Goal: Task Accomplishment & Management: Complete application form

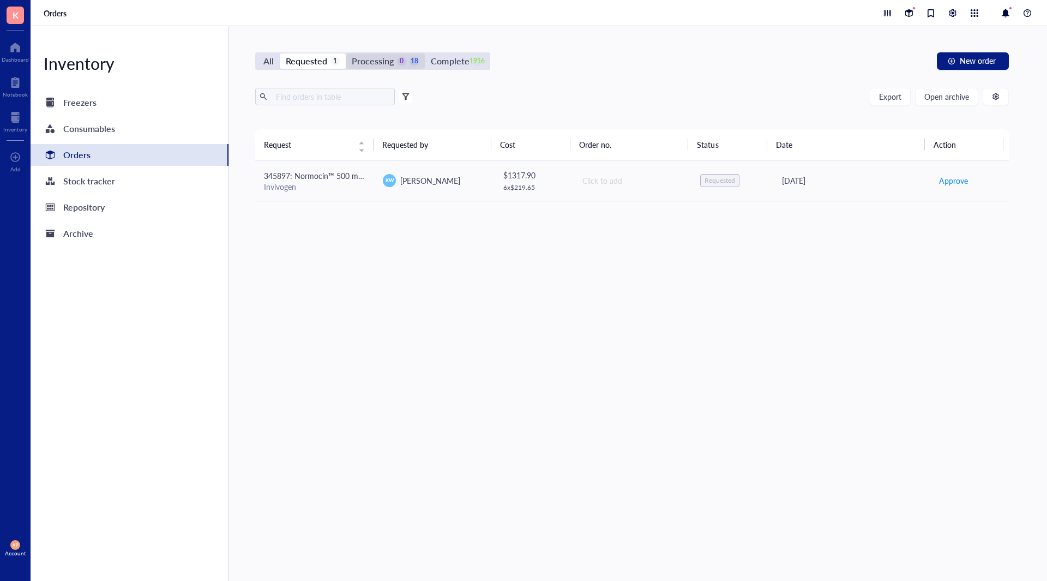
click at [378, 65] on div "Processing" at bounding box center [373, 60] width 42 height 15
click at [346, 53] on input "Processing 0 18" at bounding box center [346, 53] width 0 height 0
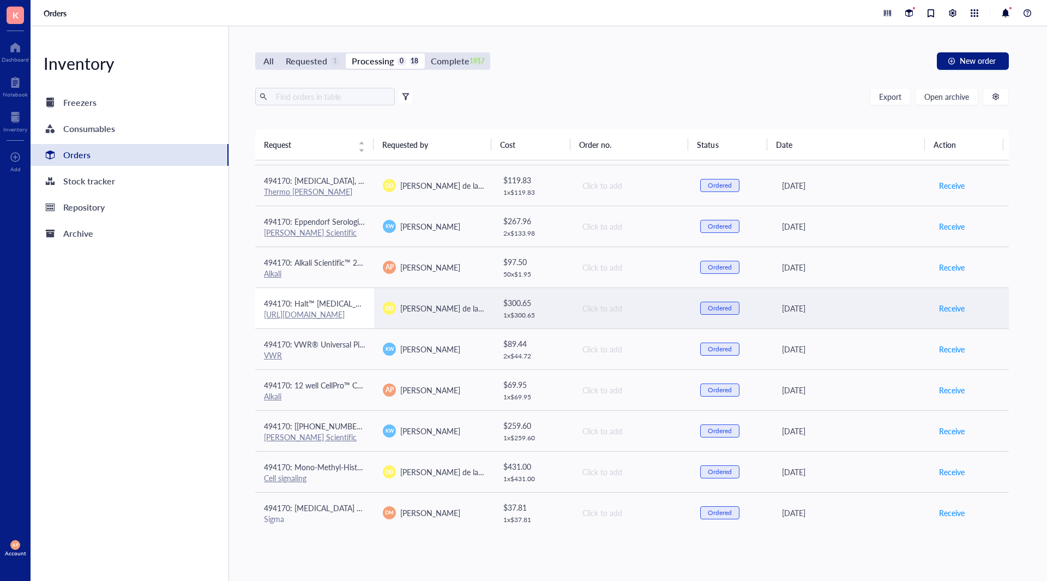
scroll to position [368, 0]
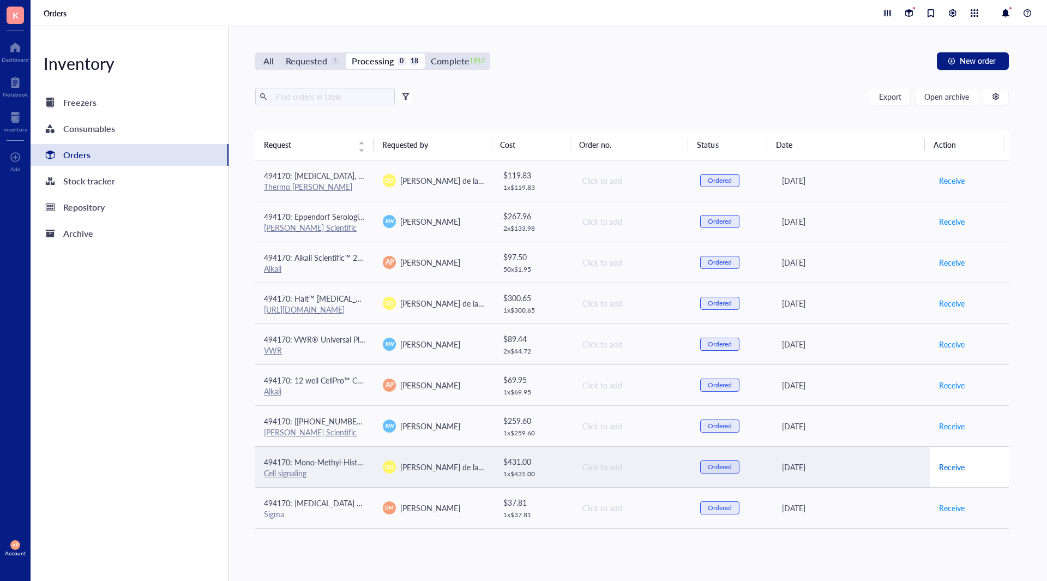
click at [949, 466] on span "Receive" at bounding box center [952, 467] width 26 height 12
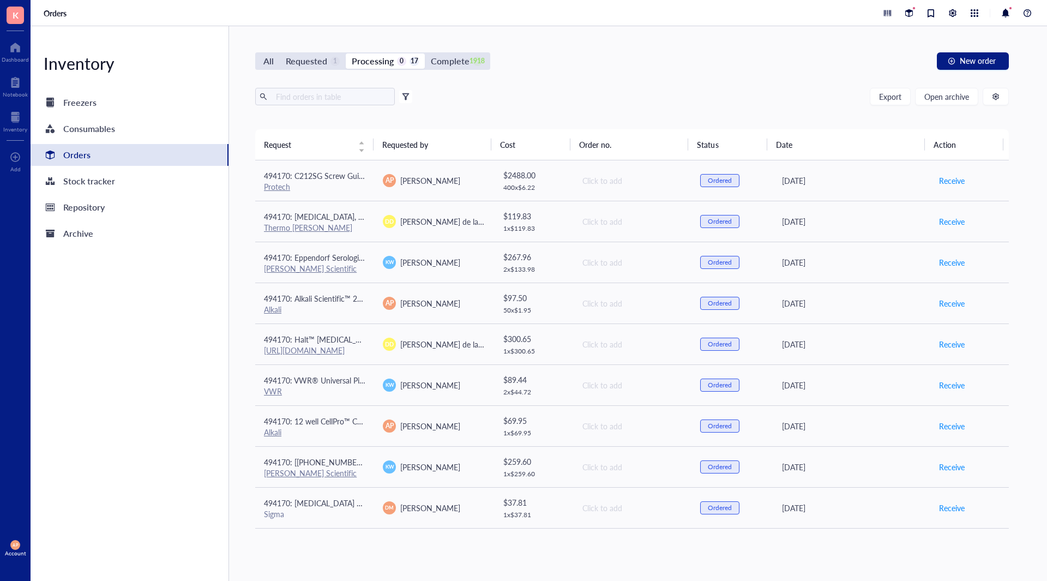
scroll to position [327, 0]
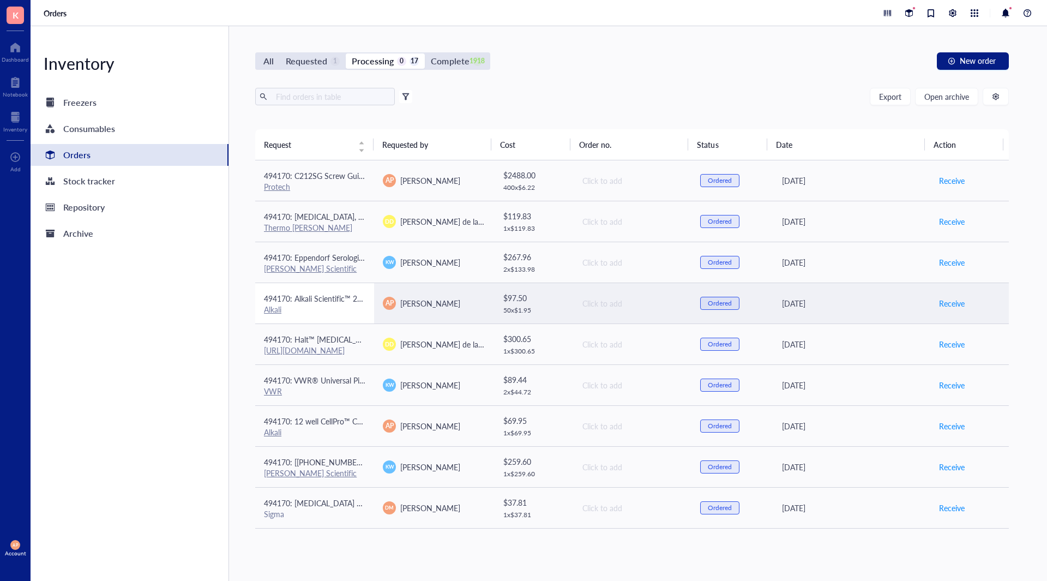
click at [357, 297] on span "494170: Alkali Scientific™ 2" Cardboard Freezer Boxes with Drain Holes - Water …" at bounding box center [472, 298] width 417 height 11
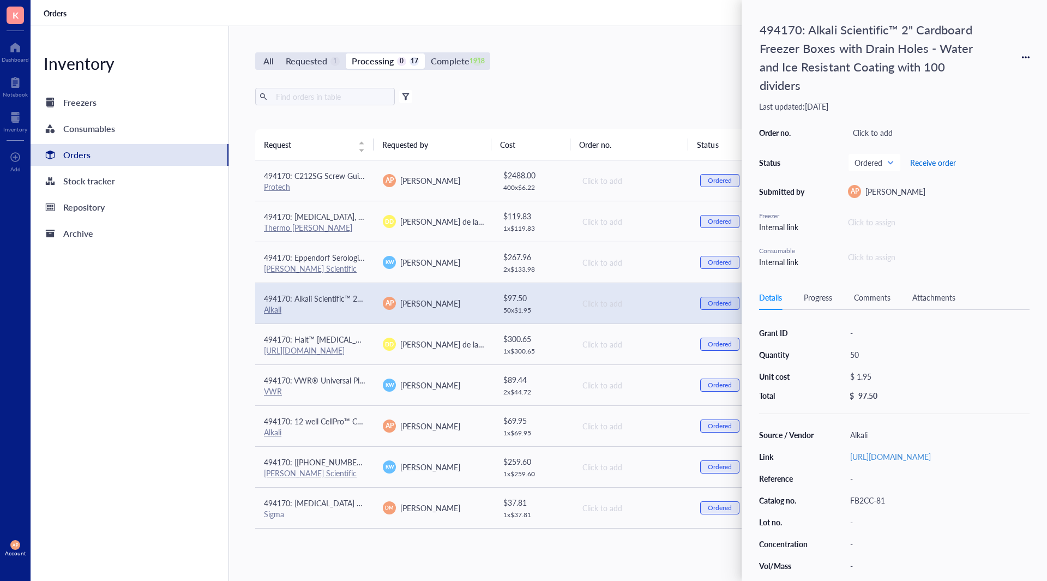
click at [923, 167] on span "Receive order" at bounding box center [933, 162] width 46 height 9
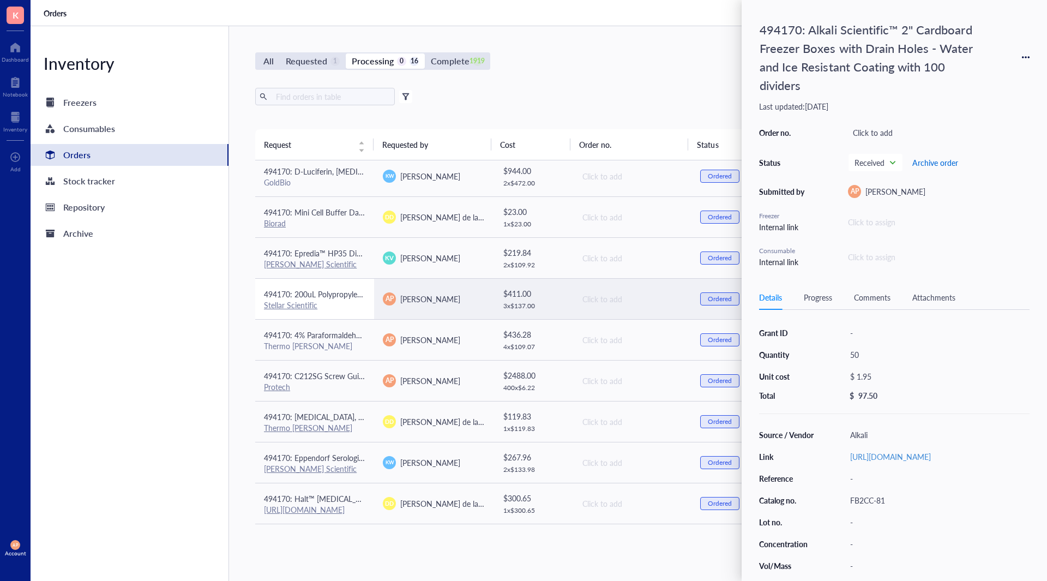
scroll to position [286, 0]
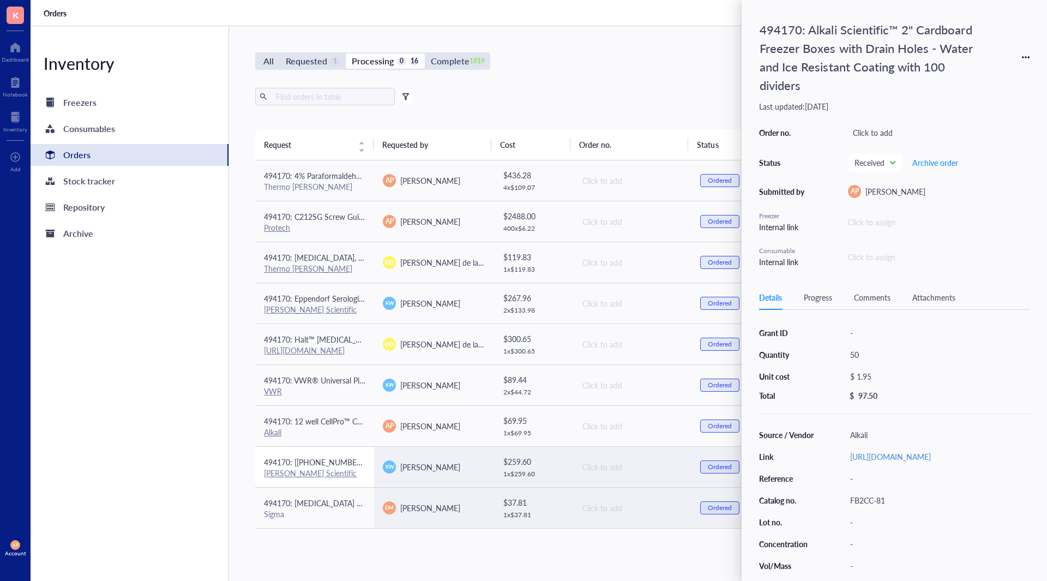
drag, startPoint x: 344, startPoint y: 504, endPoint x: 350, endPoint y: 483, distance: 22.5
click at [344, 504] on span "494170: [MEDICAL_DATA] MOLECULAR BIOLOGY REAGENT" at bounding box center [368, 502] width 209 height 11
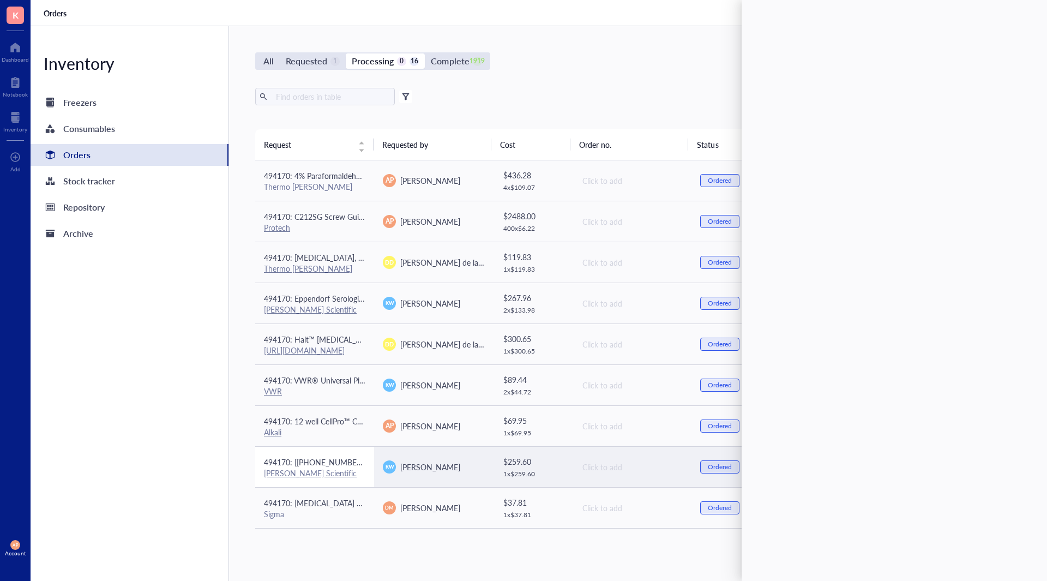
click at [356, 462] on span "494170: [[PHONE_NUMBER]] 25 mL individually wrapped resevoirs" at bounding box center [378, 461] width 228 height 11
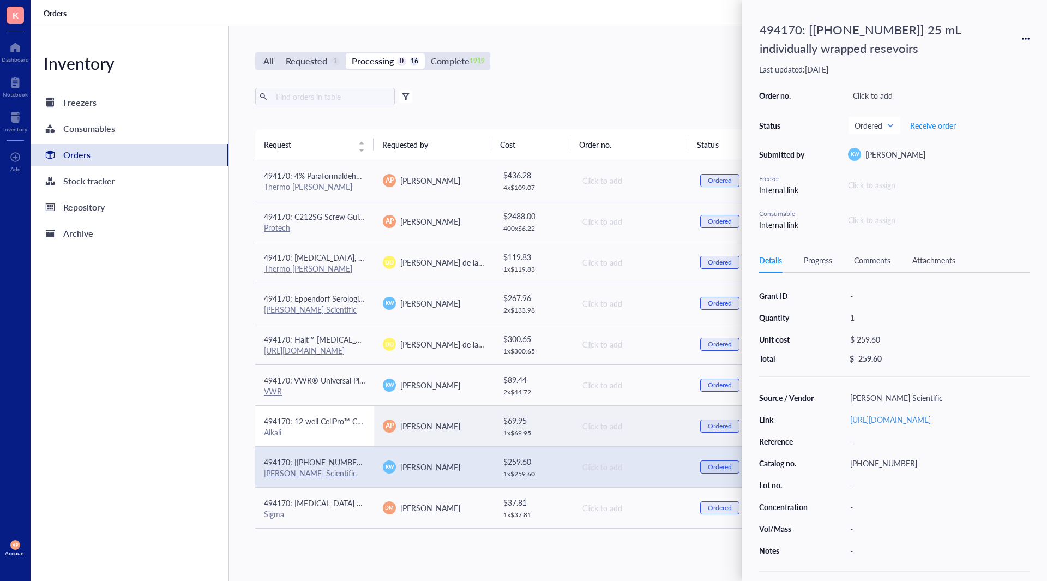
click at [350, 427] on div "Alkali" at bounding box center [314, 432] width 101 height 10
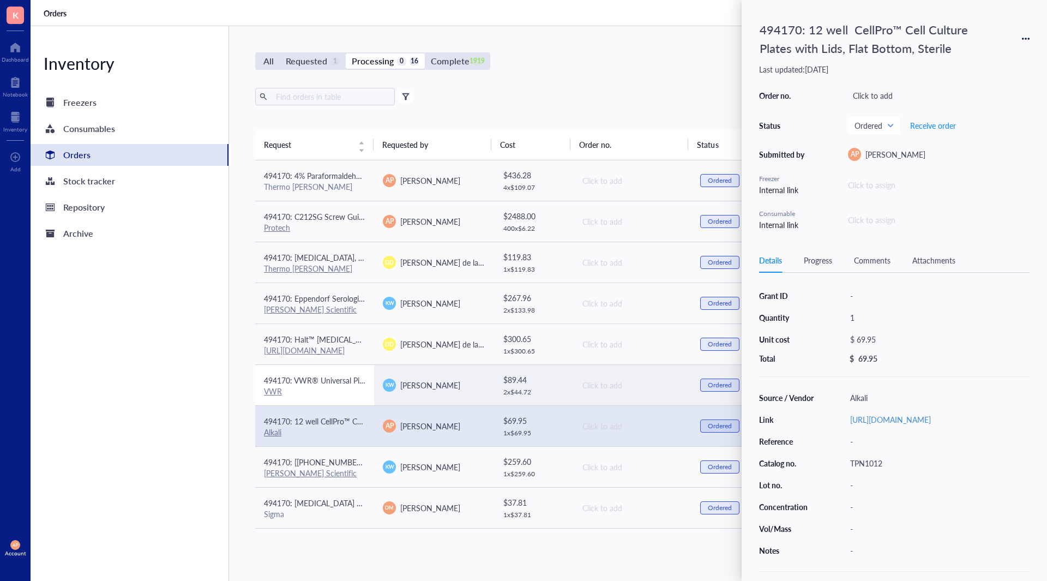
click at [343, 393] on div "VWR" at bounding box center [314, 391] width 101 height 10
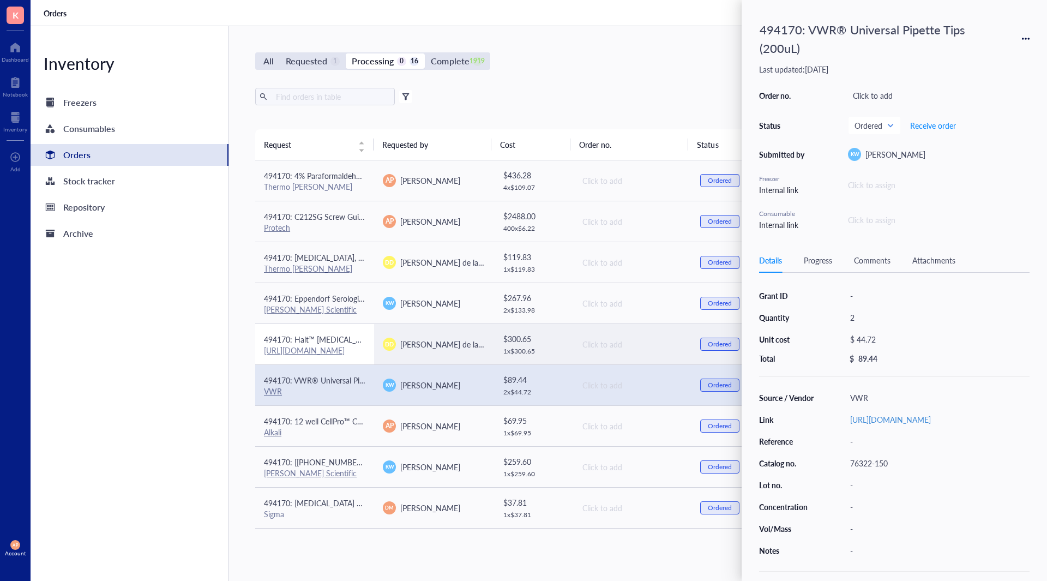
click at [342, 344] on span "494170: Halt™ [MEDICAL_DATA] and Phosphatase Inhibitor Cocktail (100X)" at bounding box center [392, 339] width 257 height 11
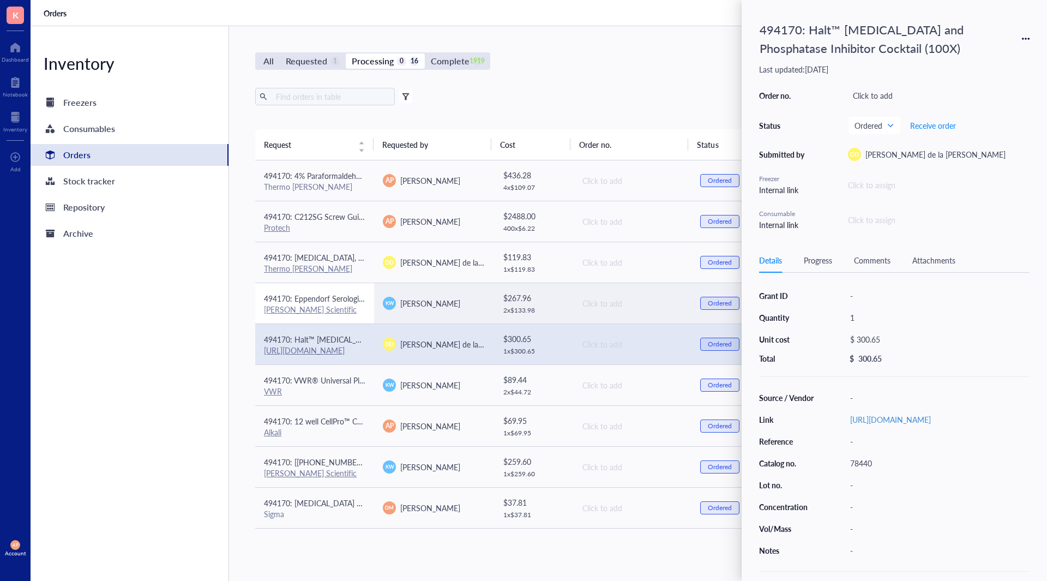
click at [336, 308] on div "[PERSON_NAME] Scientific" at bounding box center [314, 309] width 101 height 10
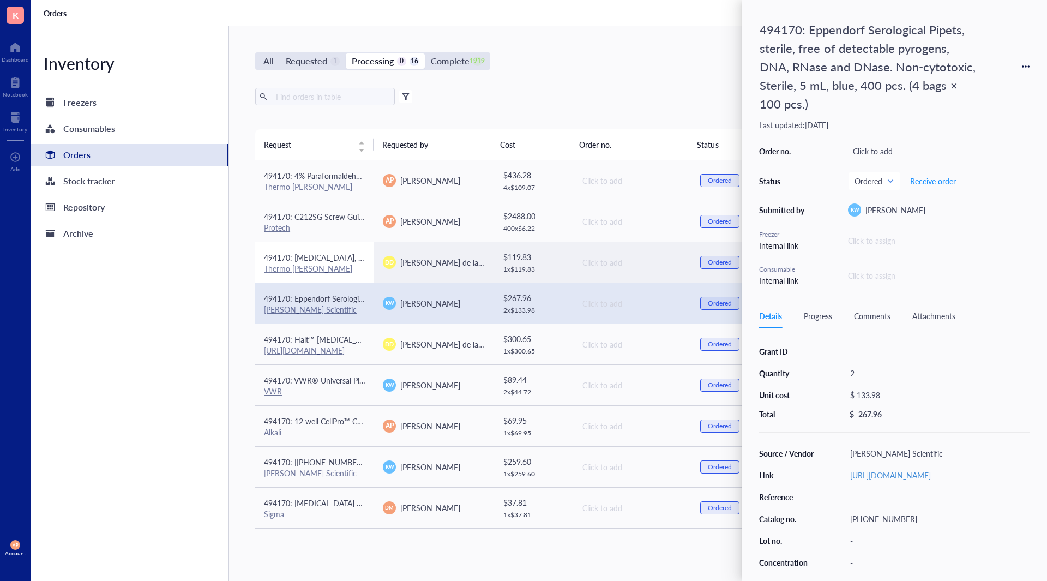
click at [348, 257] on span "494170: [MEDICAL_DATA], 99.6%, ACS reagent, meets the requirements of Reag.Ph.E…" at bounding box center [412, 257] width 297 height 11
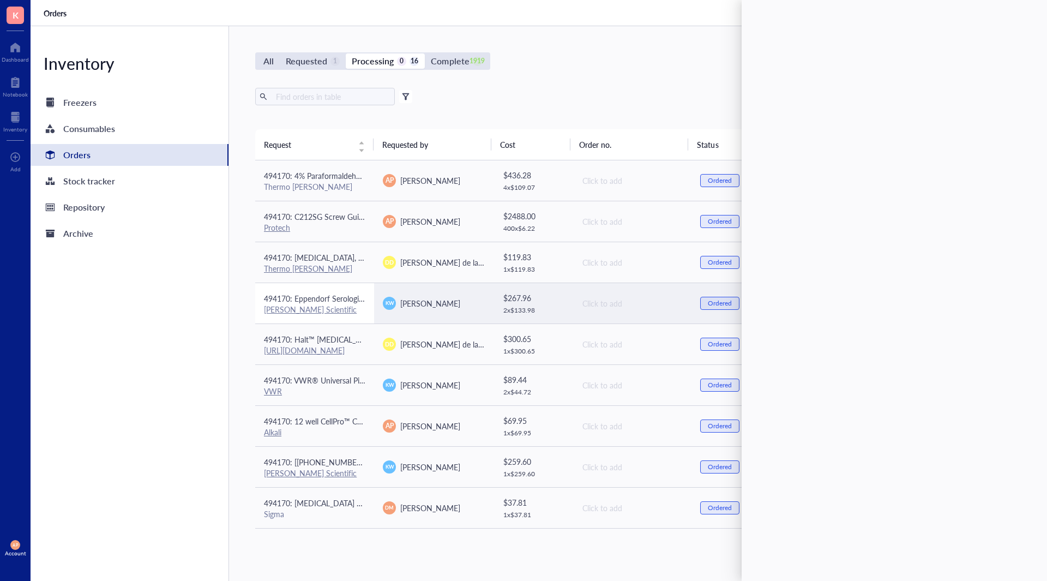
click at [350, 304] on div "[PERSON_NAME] Scientific" at bounding box center [314, 309] width 101 height 10
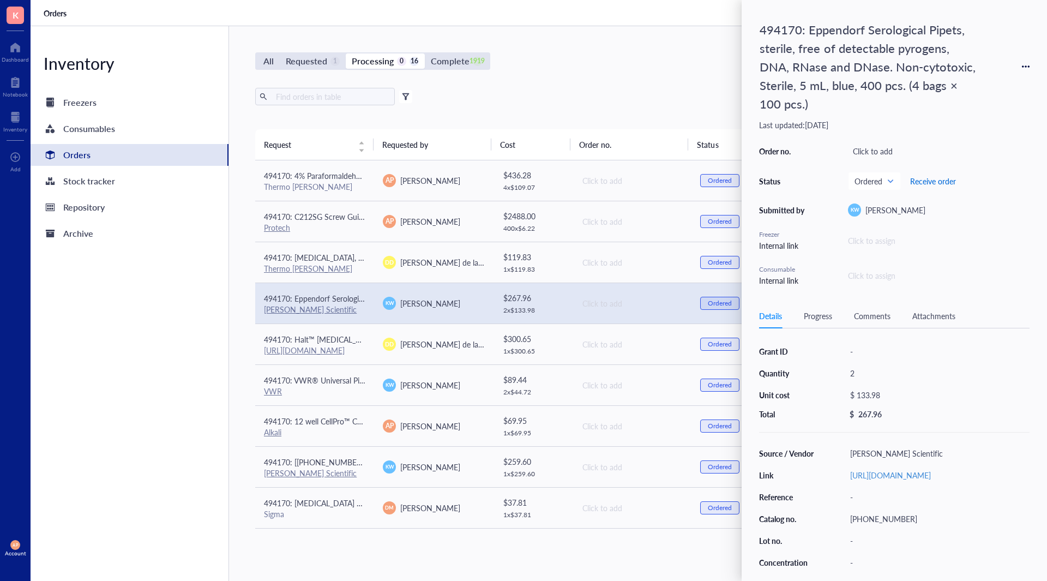
click at [928, 181] on span "Receive order" at bounding box center [933, 181] width 46 height 9
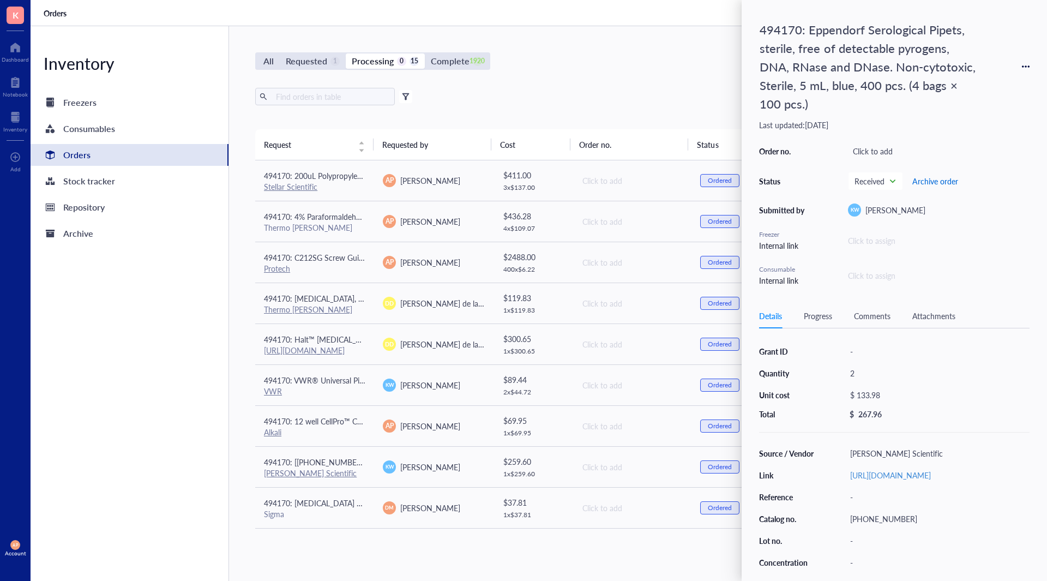
scroll to position [245, 0]
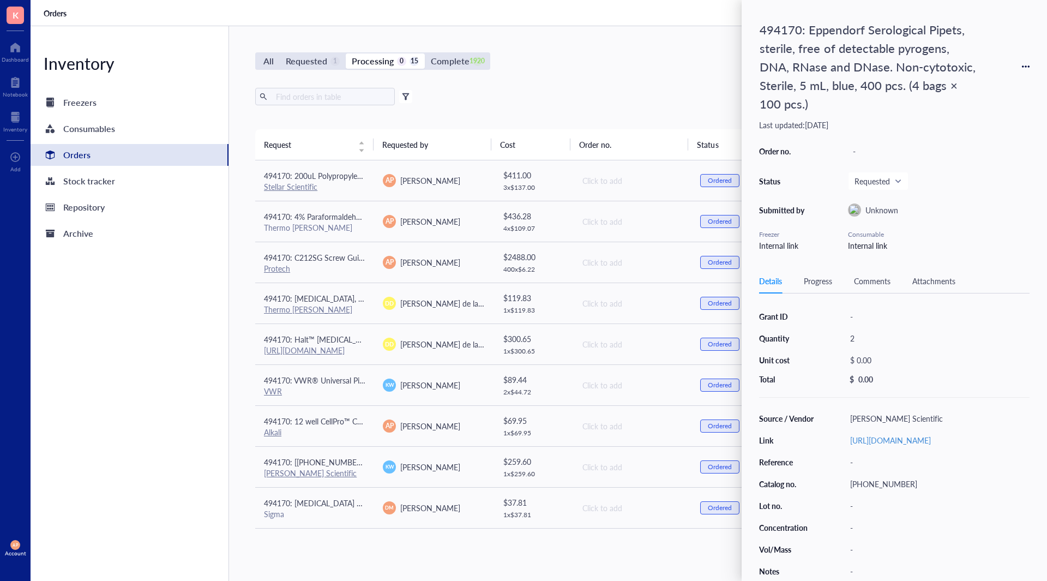
click at [488, 549] on div "All Requested 1 Processing 0 15 Complete 1920 New order Export Open archive Fil…" at bounding box center [632, 303] width 806 height 555
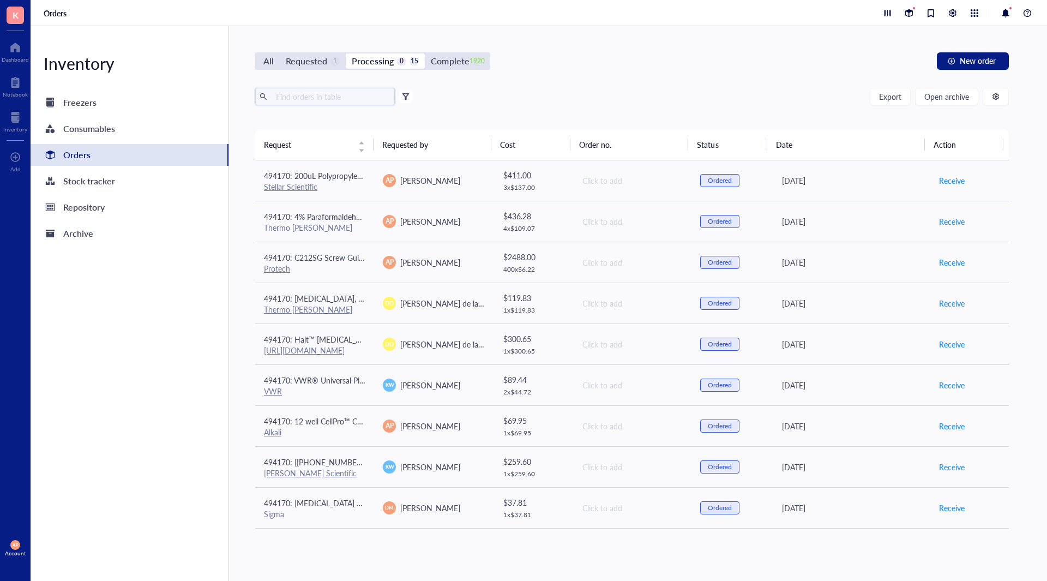
click at [308, 99] on input "text" at bounding box center [331, 96] width 119 height 16
click at [969, 58] on span "New order" at bounding box center [978, 60] width 36 height 9
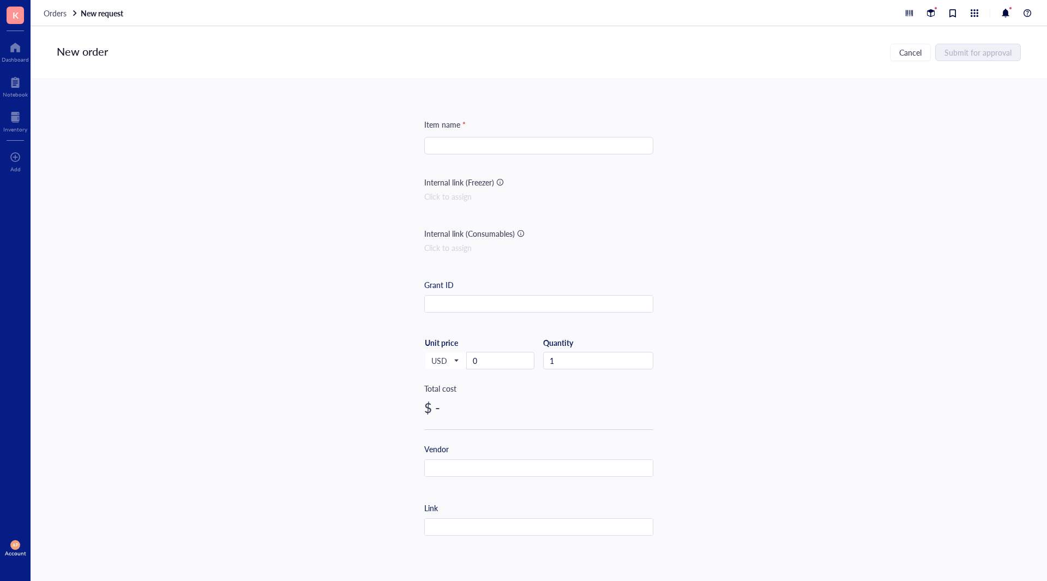
click at [478, 148] on input "search" at bounding box center [539, 145] width 216 height 16
click at [556, 135] on div "Item name * Internal link (Freezer) Click to assign Internal link (Consumables)…" at bounding box center [538, 457] width 229 height 678
click at [552, 146] on input "search" at bounding box center [539, 145] width 216 height 16
paste input "[PERSON_NAME][MEDICAL_DATA] 488 GOAT A"
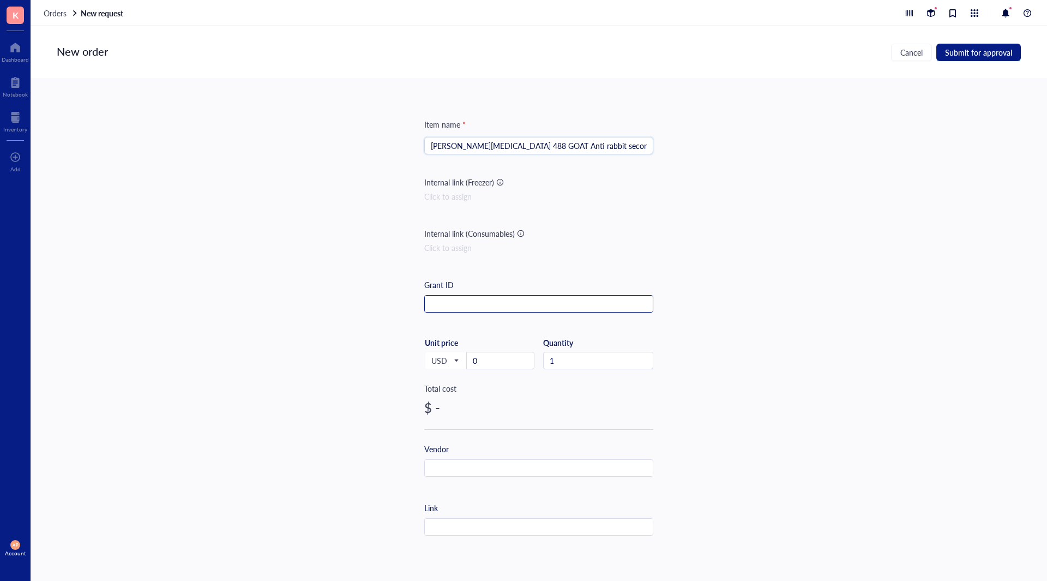
type input "[PERSON_NAME][MEDICAL_DATA] 488 GOAT Anti rabbit secondary"
click at [570, 301] on input "text" at bounding box center [539, 304] width 228 height 17
type input "494170"
click at [568, 362] on input "1" at bounding box center [598, 360] width 109 height 16
drag, startPoint x: 492, startPoint y: 358, endPoint x: 71, endPoint y: 249, distance: 434.9
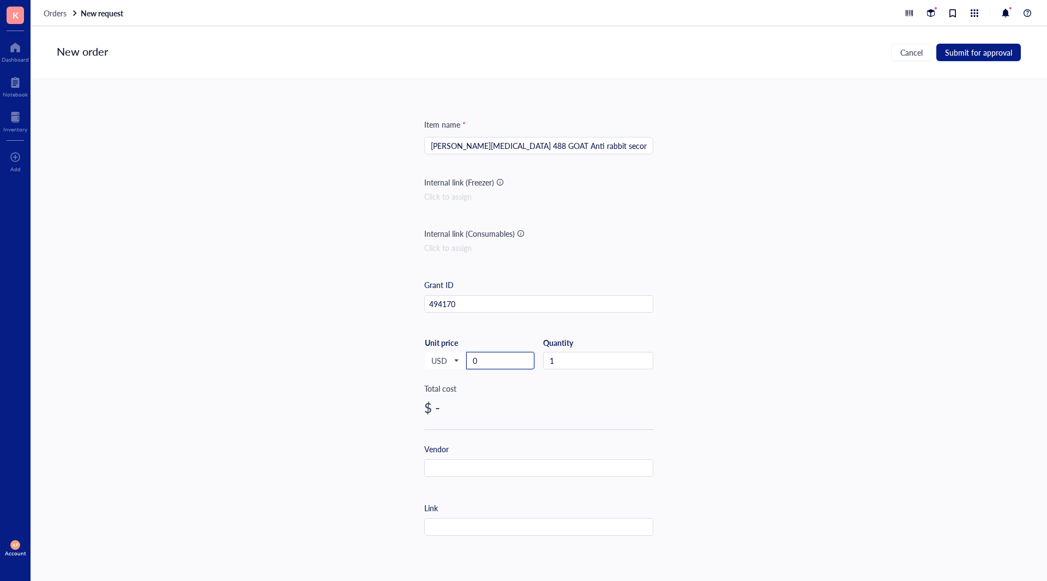
click at [492, 359] on input "0" at bounding box center [500, 360] width 67 height 16
click at [506, 359] on input "0" at bounding box center [500, 360] width 67 height 16
click at [442, 467] on input "text" at bounding box center [539, 468] width 228 height 17
click at [486, 360] on input "2" at bounding box center [500, 360] width 67 height 16
click at [503, 360] on input "25" at bounding box center [500, 360] width 67 height 16
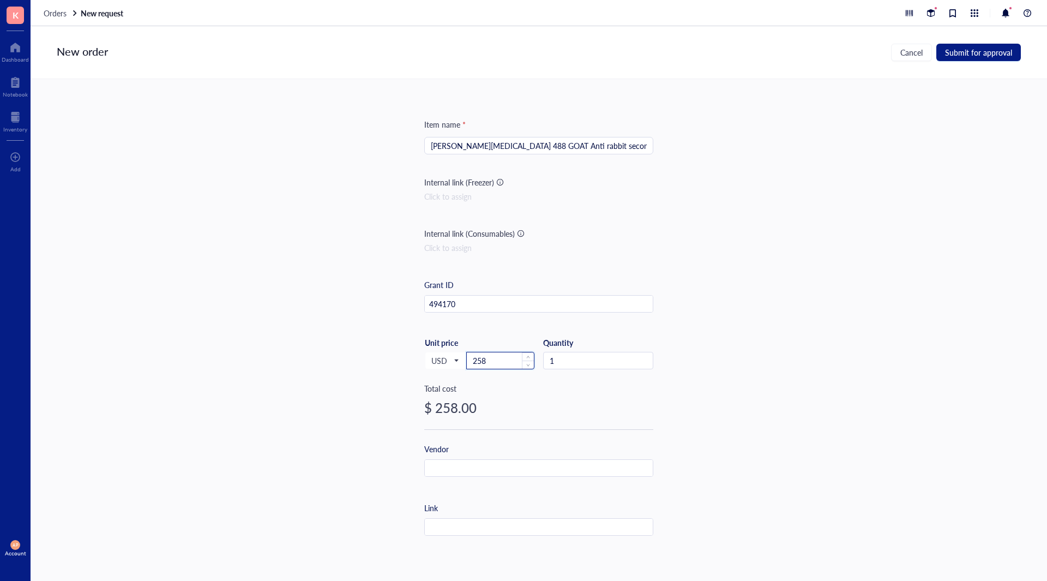
click at [506, 363] on input "258" at bounding box center [500, 360] width 67 height 16
click at [506, 363] on input "258.5" at bounding box center [500, 360] width 67 height 16
click at [474, 469] on input "text" at bounding box center [539, 468] width 228 height 17
click at [520, 467] on input "f" at bounding box center [539, 468] width 228 height 17
click at [519, 466] on input "text" at bounding box center [539, 468] width 228 height 17
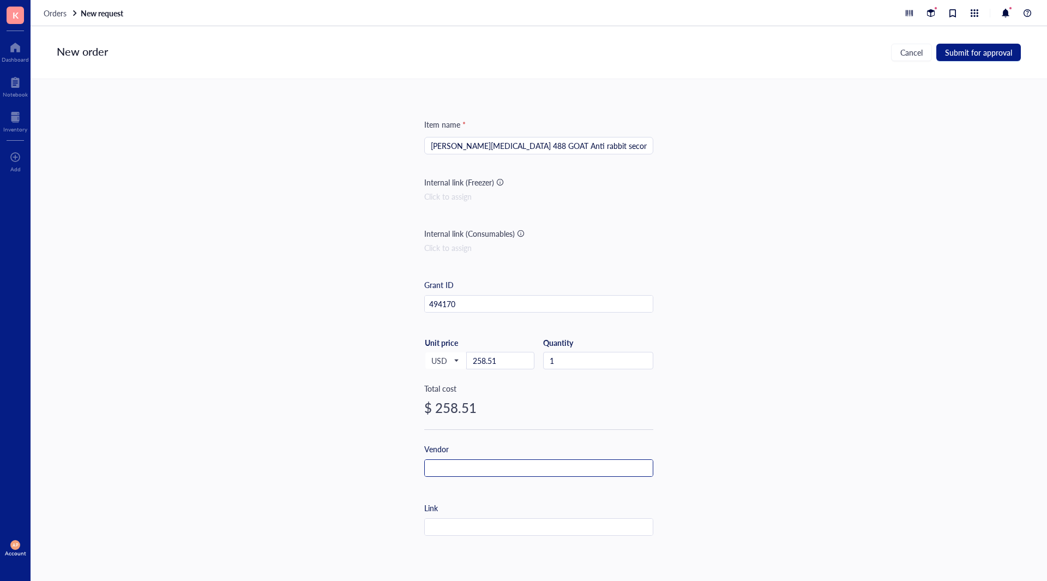
click at [519, 466] on input "text" at bounding box center [539, 468] width 228 height 17
click at [519, 466] on input "i" at bounding box center [539, 468] width 228 height 17
drag, startPoint x: 354, startPoint y: 197, endPoint x: 354, endPoint y: 190, distance: 7.1
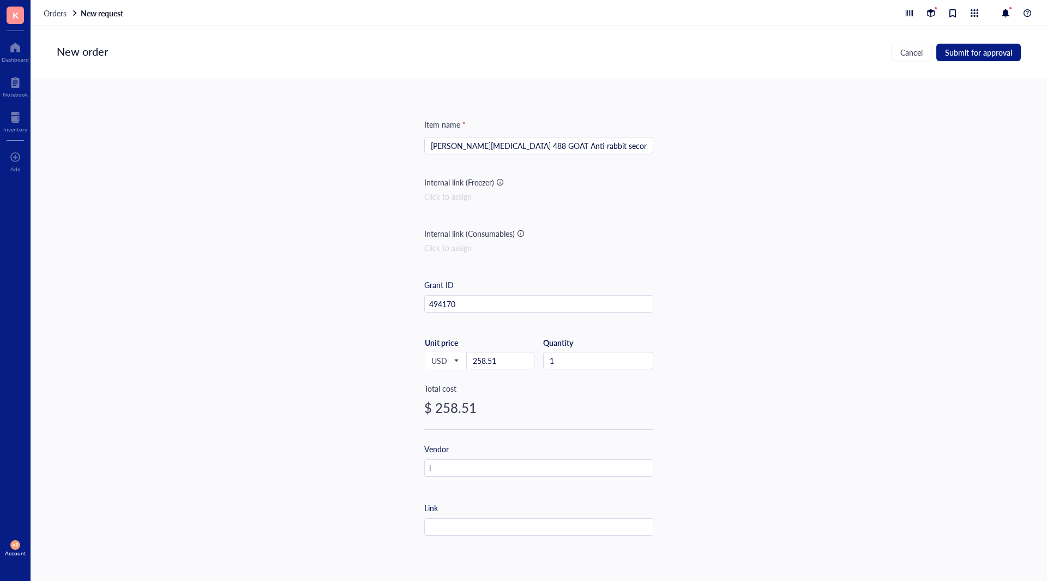
click at [354, 193] on div "Item name * [PERSON_NAME][MEDICAL_DATA] 488 GOAT Anti rabbit secondary Internal…" at bounding box center [539, 318] width 1017 height 478
click at [508, 468] on input "i" at bounding box center [539, 468] width 228 height 17
click at [508, 472] on input "in" at bounding box center [539, 468] width 228 height 17
click at [508, 472] on input "inv" at bounding box center [539, 468] width 228 height 17
click at [476, 472] on input "i" at bounding box center [539, 468] width 228 height 17
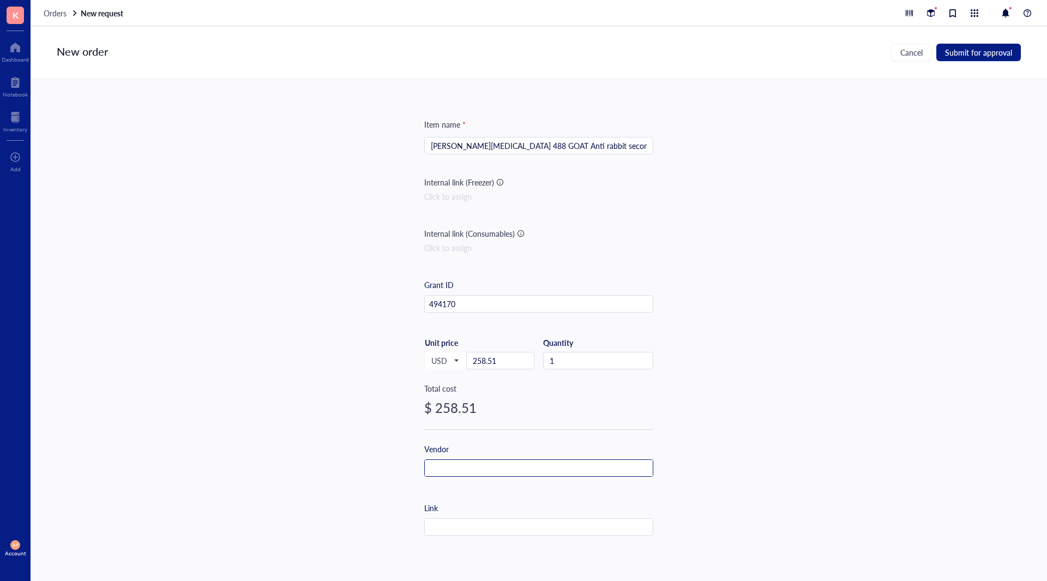
click at [459, 474] on input "text" at bounding box center [539, 468] width 228 height 17
click at [457, 472] on input "text" at bounding box center [539, 468] width 228 height 17
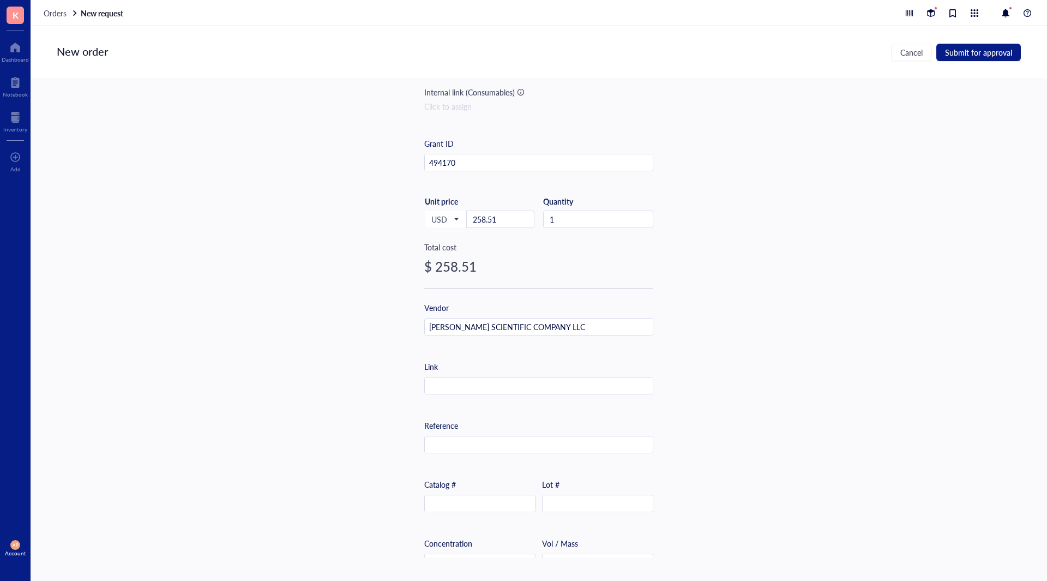
scroll to position [261, 0]
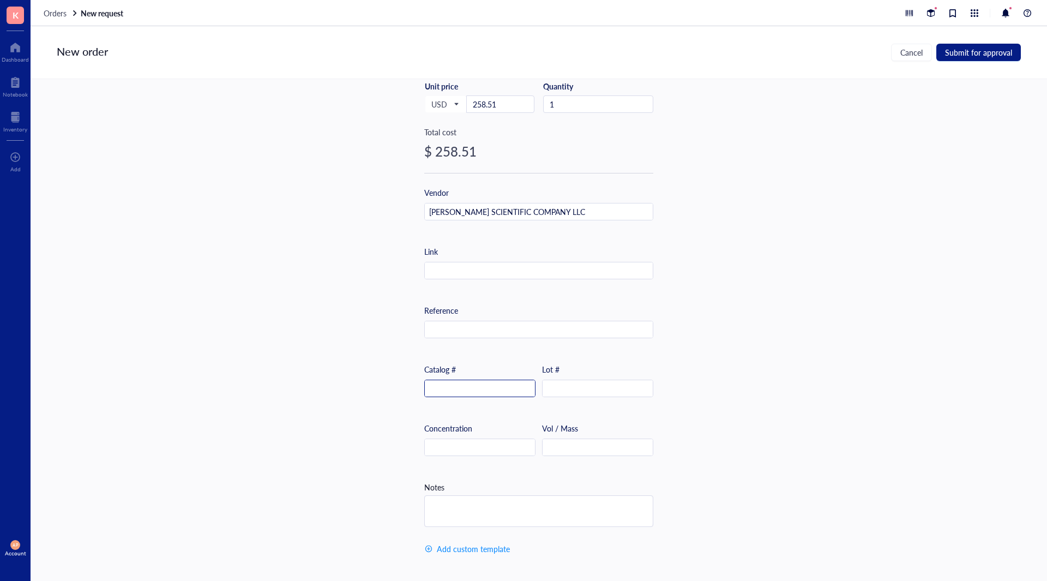
click at [508, 381] on input "text" at bounding box center [480, 388] width 110 height 17
click at [483, 370] on div "Catalog #" at bounding box center [479, 380] width 111 height 34
click at [482, 385] on input "text" at bounding box center [480, 388] width 110 height 17
click at [981, 50] on span "Submit for approval" at bounding box center [978, 52] width 67 height 9
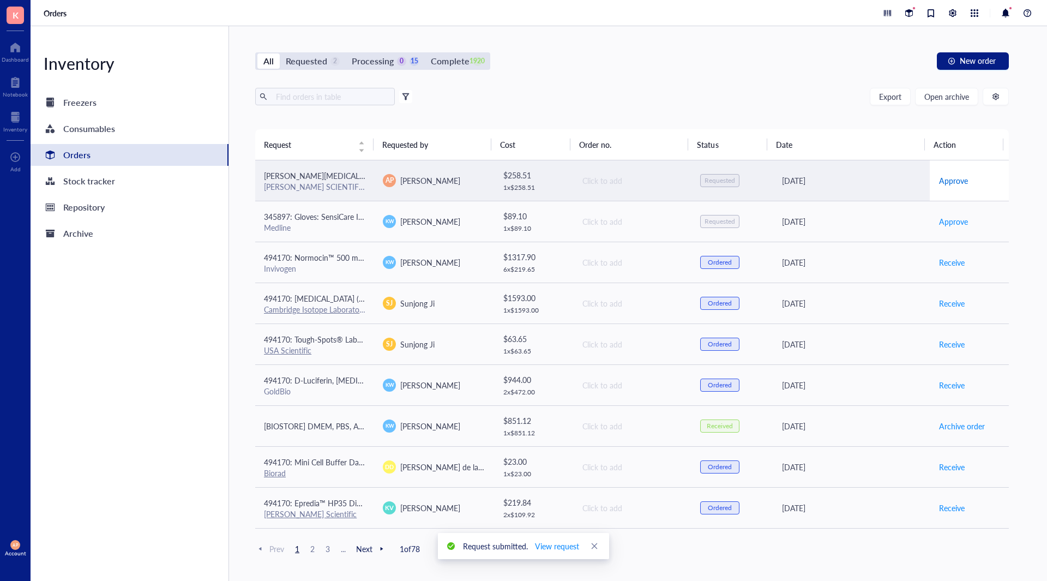
click at [951, 181] on span "Approve" at bounding box center [953, 181] width 29 height 12
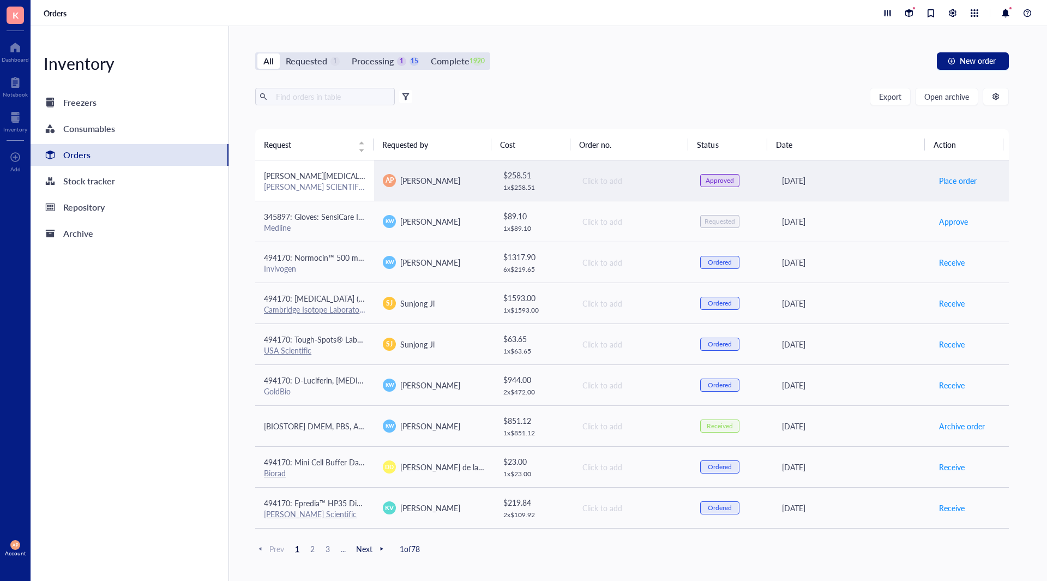
click at [305, 178] on span "[PERSON_NAME][MEDICAL_DATA] 488 GOAT Anti rabbit secondary" at bounding box center [380, 175] width 232 height 11
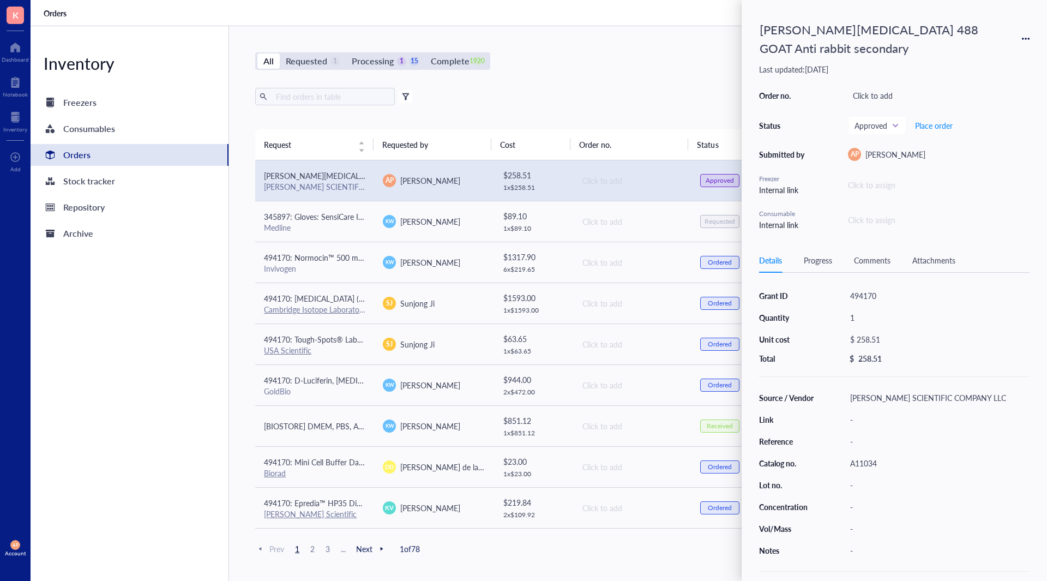
click at [1025, 36] on icon at bounding box center [1026, 39] width 8 height 8
click at [815, 36] on div "[PERSON_NAME][MEDICAL_DATA] 488 GOAT Anti rabbit secondary" at bounding box center [869, 38] width 229 height 43
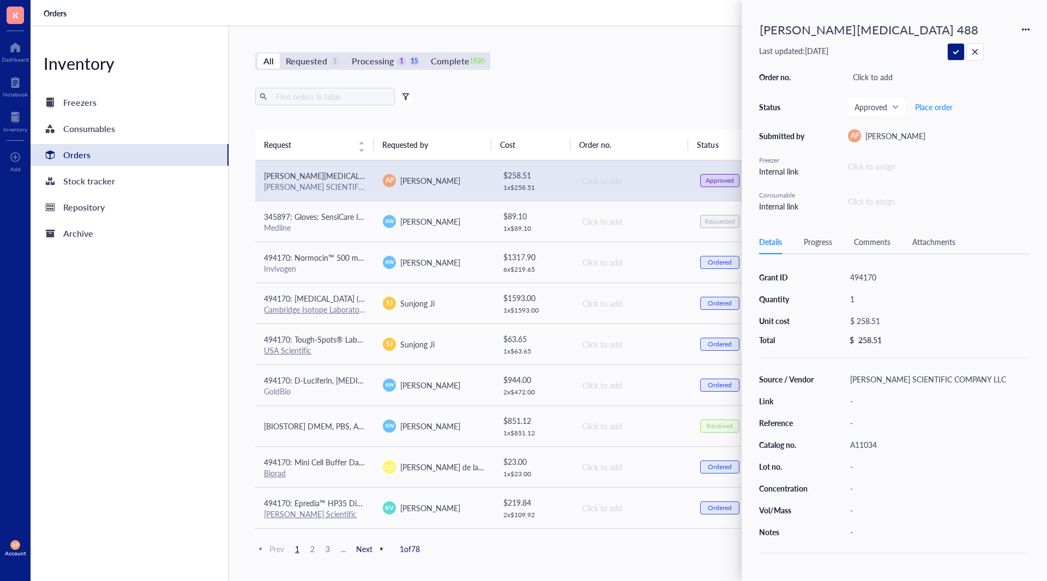
scroll to position [0, 35]
click at [767, 32] on input "[PERSON_NAME][MEDICAL_DATA] 488 GOAT Anti rabbit secondary" at bounding box center [869, 29] width 228 height 23
type input "494170: [PERSON_NAME][MEDICAL_DATA] 488 GOAT Anti rabbit secondary"
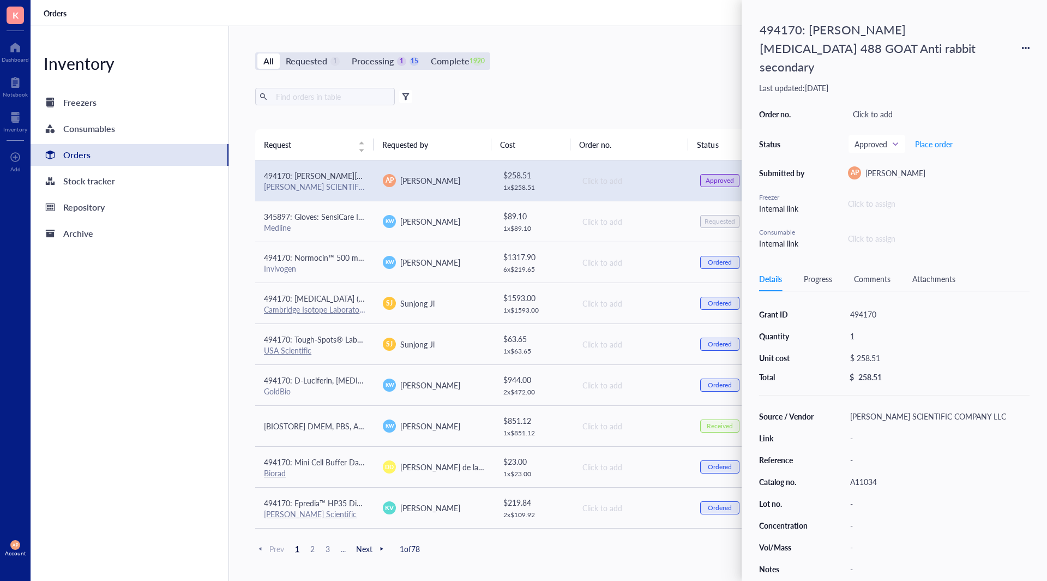
click at [653, 56] on div "All Requested 1 Processing 1 15 Complete 1920 New order" at bounding box center [632, 60] width 754 height 17
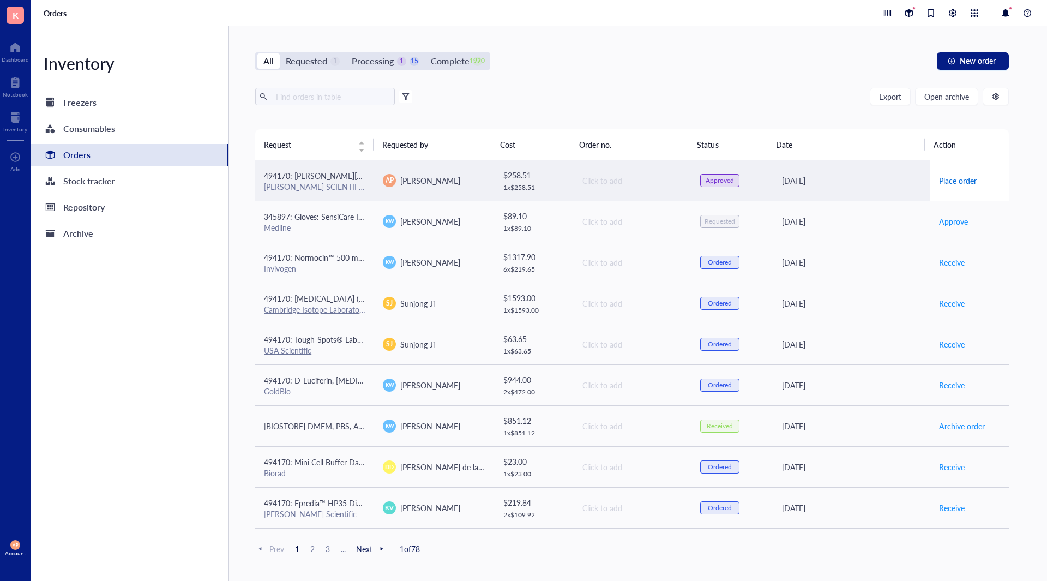
click at [954, 179] on span "Place order" at bounding box center [958, 181] width 38 height 12
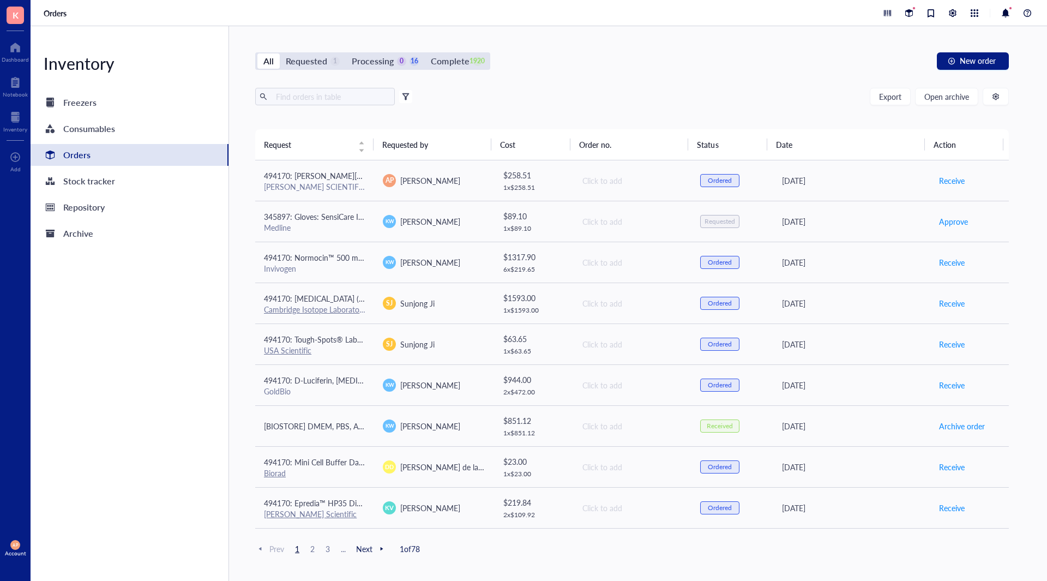
click at [310, 105] on span at bounding box center [325, 96] width 140 height 17
click at [977, 64] on span "New order" at bounding box center [978, 60] width 36 height 9
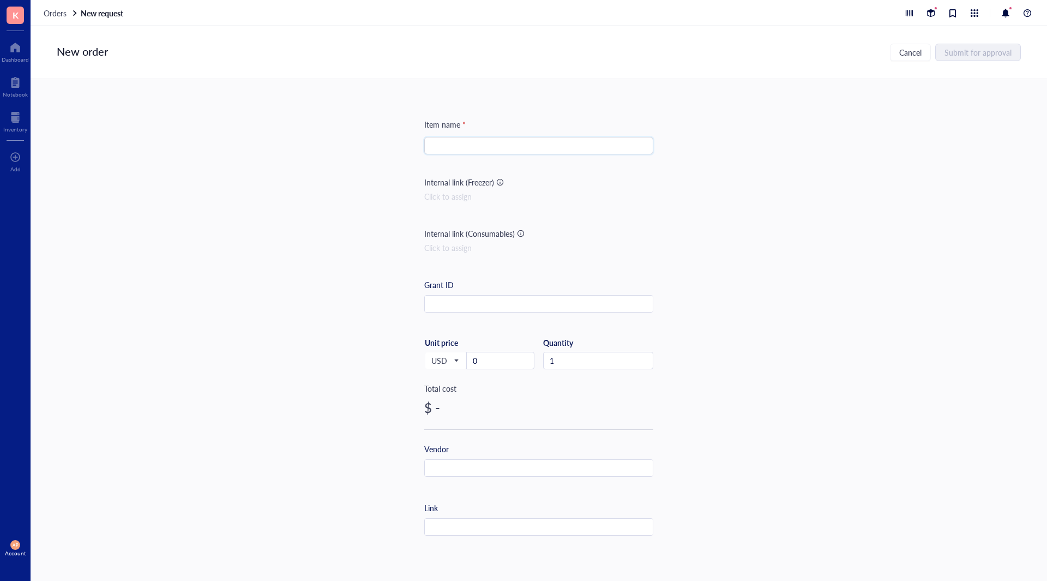
click at [439, 148] on input "search" at bounding box center [539, 145] width 216 height 16
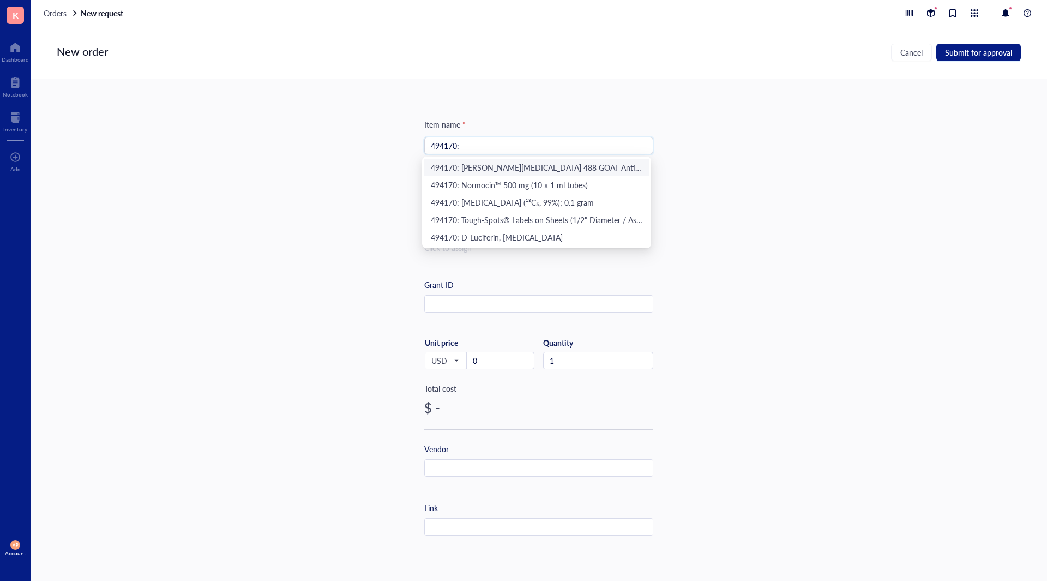
paste input "[MEDICAL_DATA] BULK 10PCT NBF 5GAL"
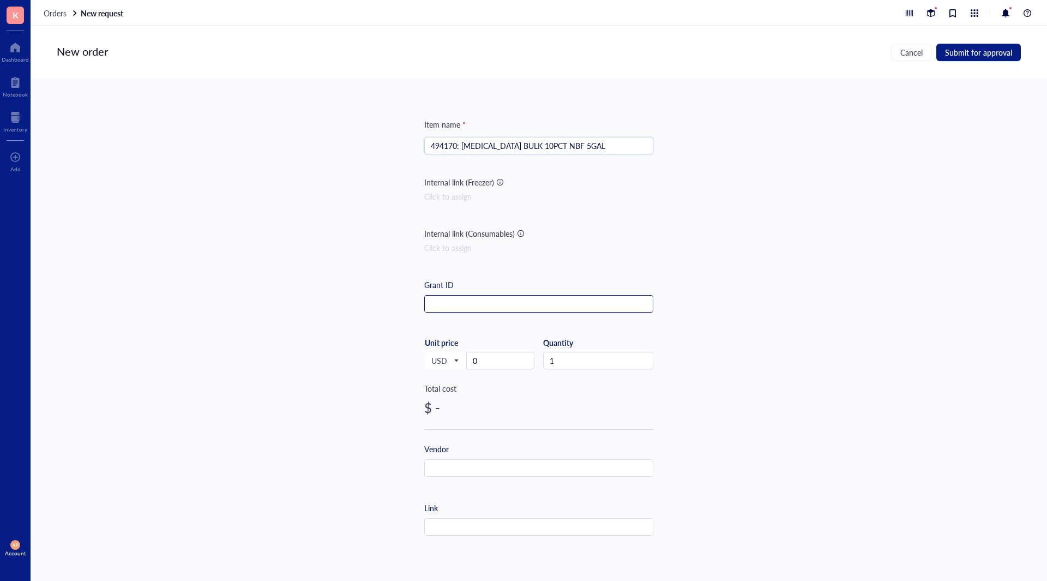
type input "494170: [MEDICAL_DATA] BULK 10PCT NBF 5GAL"
click at [468, 309] on input "text" at bounding box center [539, 304] width 228 height 17
type input "494170"
click at [491, 361] on input "0" at bounding box center [500, 360] width 67 height 16
click at [488, 363] on input "5" at bounding box center [500, 360] width 67 height 16
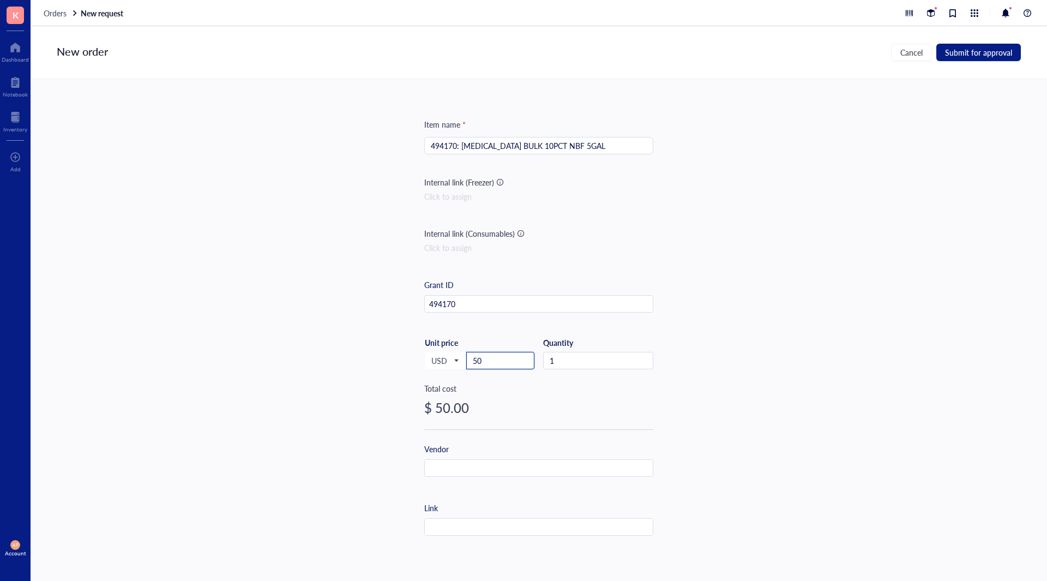
click at [488, 363] on input "50" at bounding box center [500, 360] width 67 height 16
click at [488, 363] on input "50.5" at bounding box center [500, 360] width 67 height 16
click at [488, 363] on input "50.50" at bounding box center [500, 360] width 67 height 16
type input "50.5"
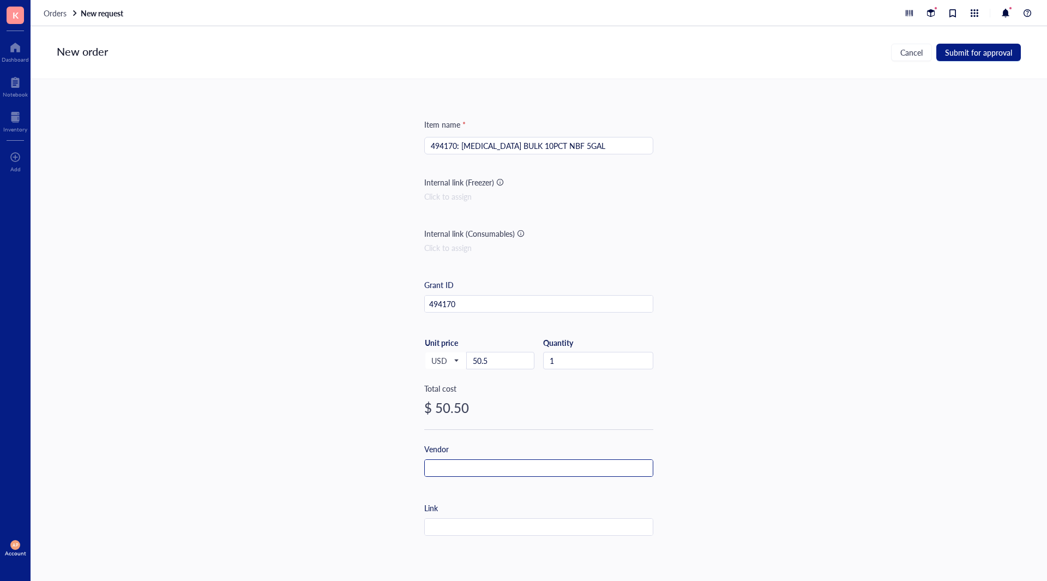
drag, startPoint x: 447, startPoint y: 464, endPoint x: 122, endPoint y: 358, distance: 342.0
click at [446, 464] on input "text" at bounding box center [539, 468] width 228 height 17
click at [484, 468] on input "text" at bounding box center [539, 468] width 228 height 17
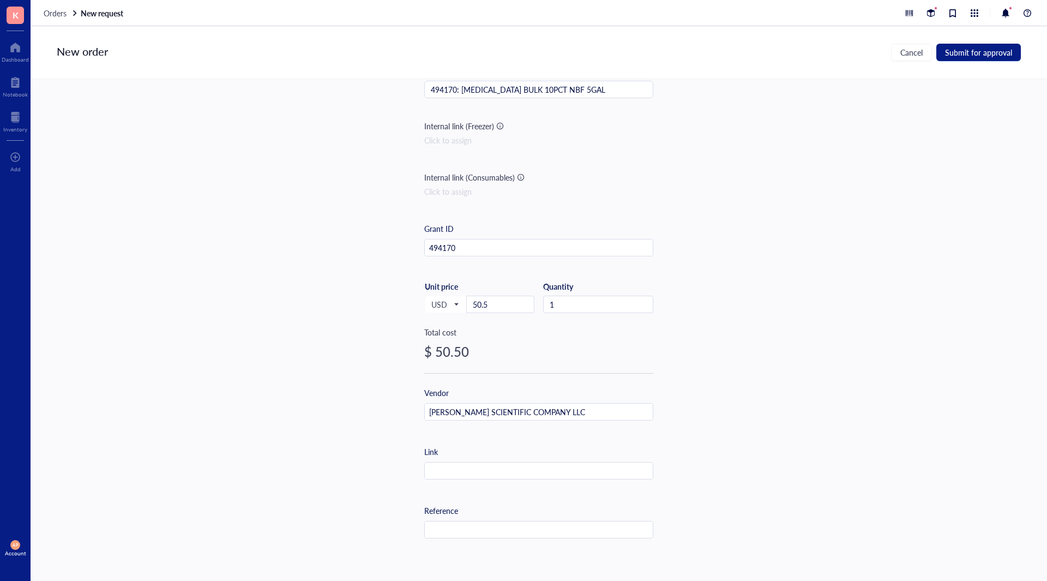
scroll to position [218, 0]
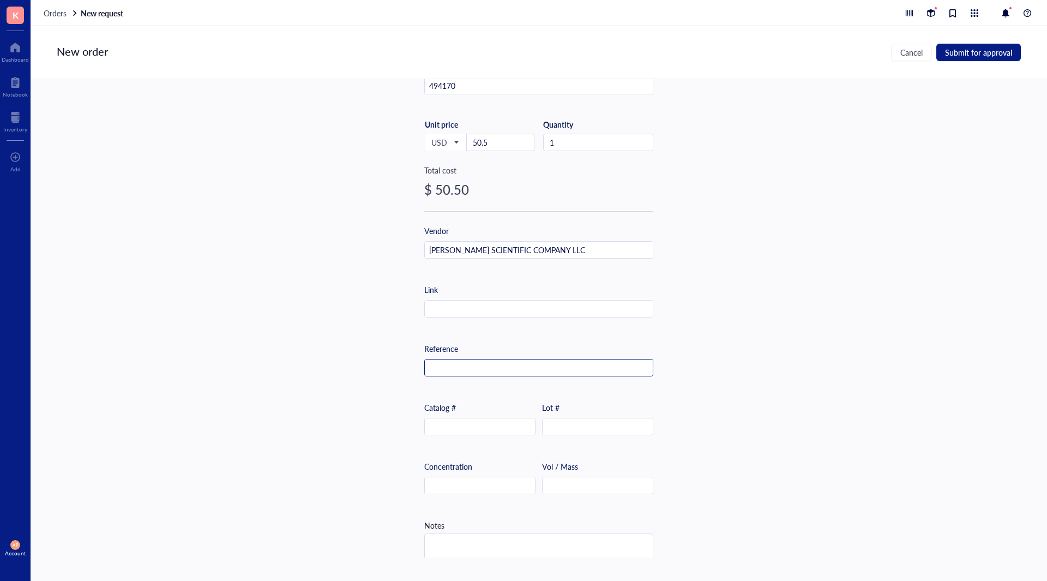
click at [479, 365] on input "text" at bounding box center [539, 367] width 228 height 17
click at [463, 428] on input "text" at bounding box center [480, 426] width 110 height 17
click at [460, 425] on input "text" at bounding box center [480, 426] width 110 height 17
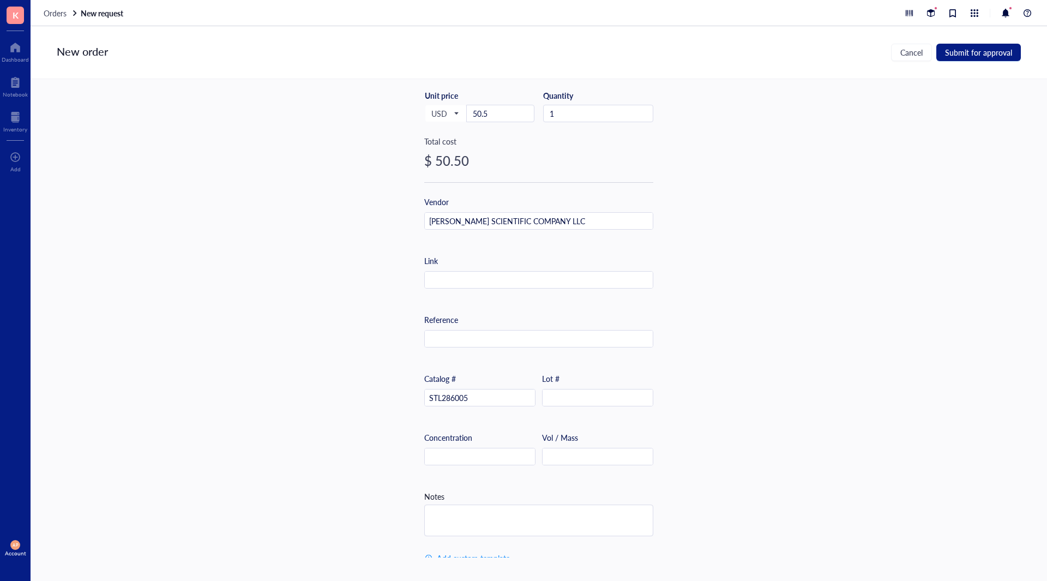
scroll to position [261, 0]
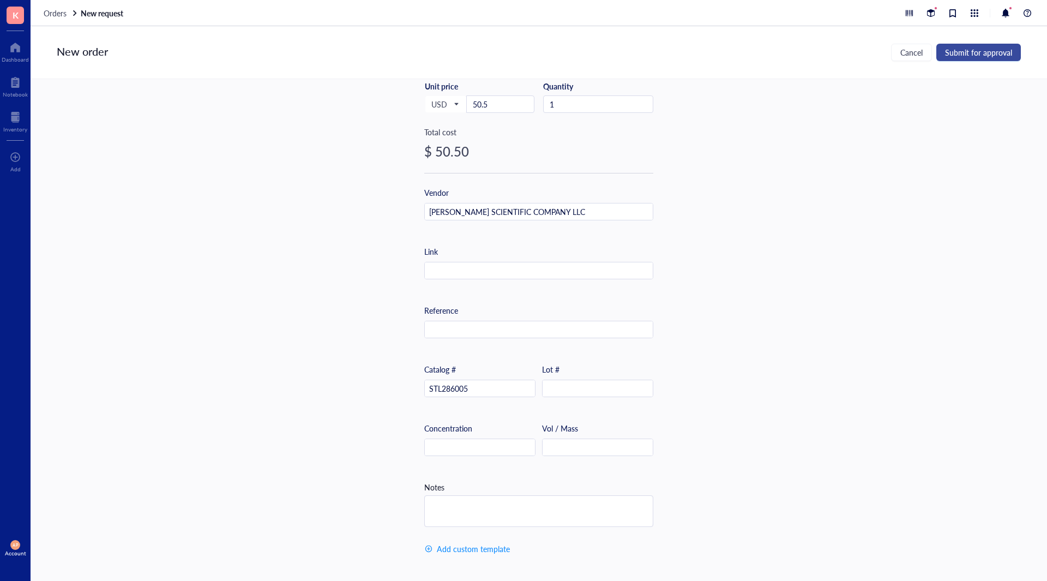
click at [989, 53] on span "Submit for approval" at bounding box center [978, 52] width 67 height 9
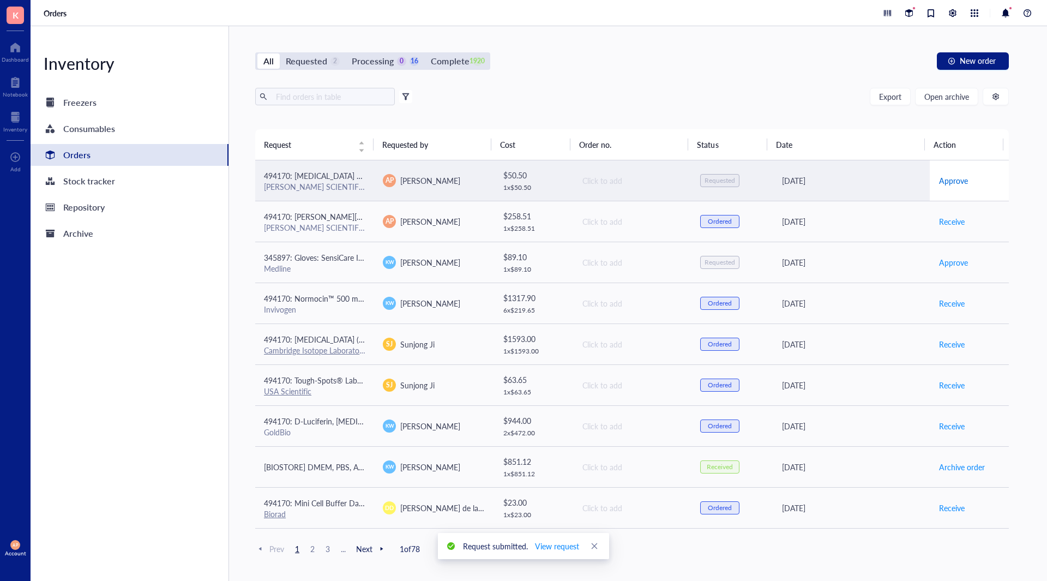
click at [955, 180] on span "Approve" at bounding box center [953, 181] width 29 height 12
click at [955, 180] on span "Place order" at bounding box center [958, 181] width 38 height 12
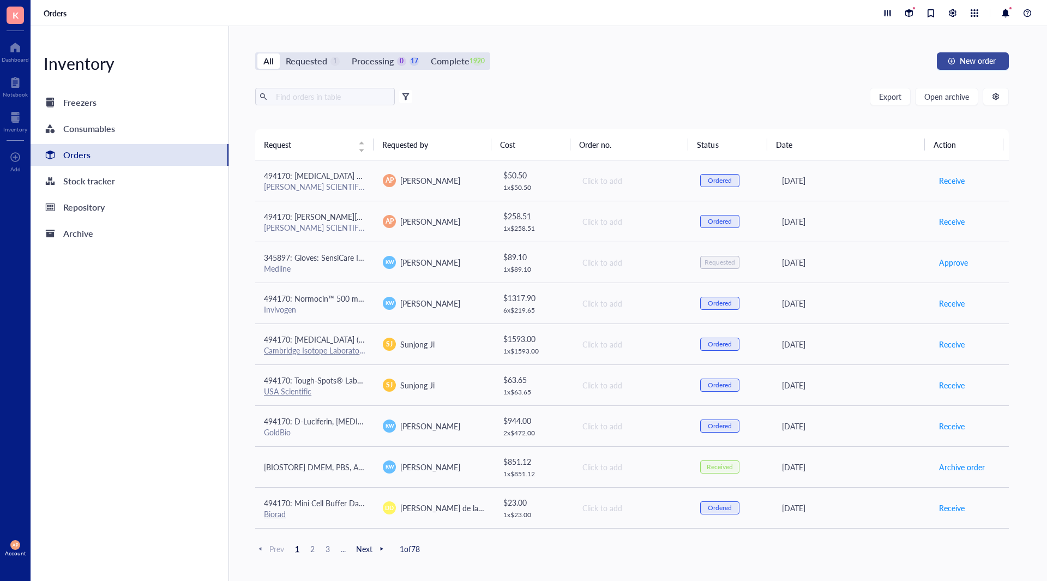
click at [972, 60] on span "New order" at bounding box center [978, 60] width 36 height 9
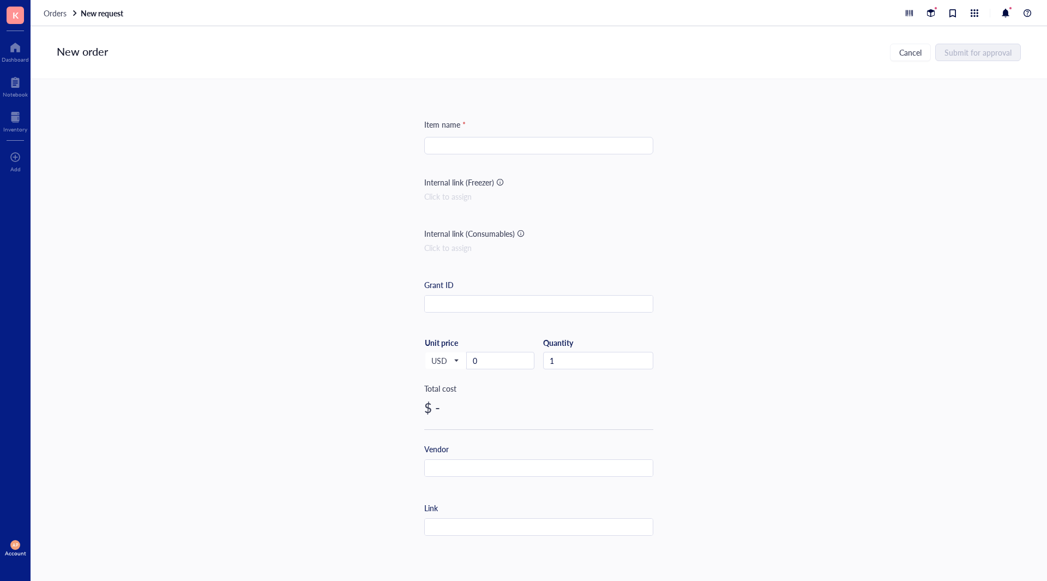
click at [478, 142] on input "search" at bounding box center [539, 145] width 216 height 16
click at [567, 149] on input "search" at bounding box center [539, 145] width 216 height 16
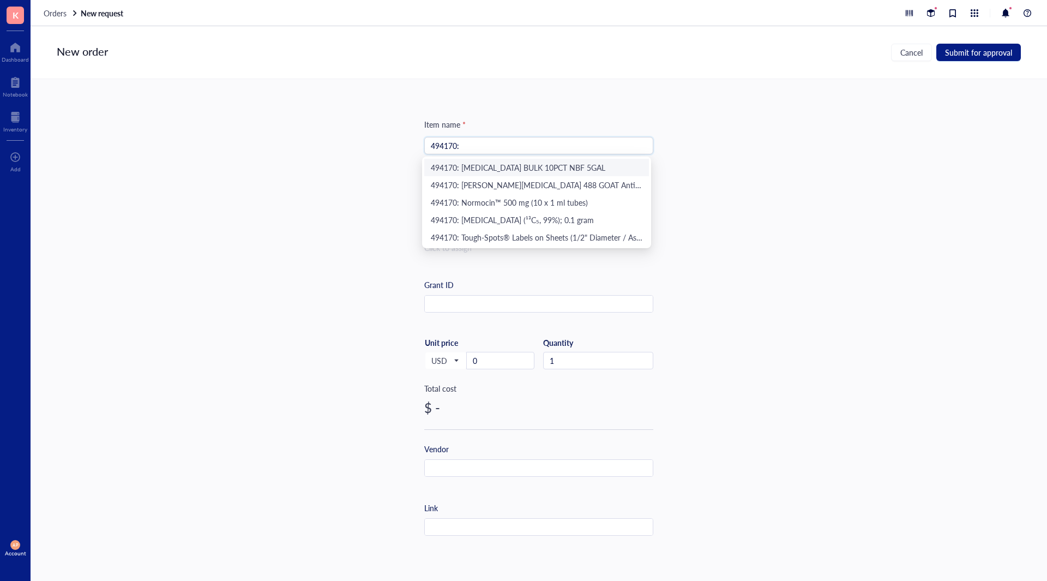
paste input "HYDROPHOBIC BARRIER PEN 2/PK"
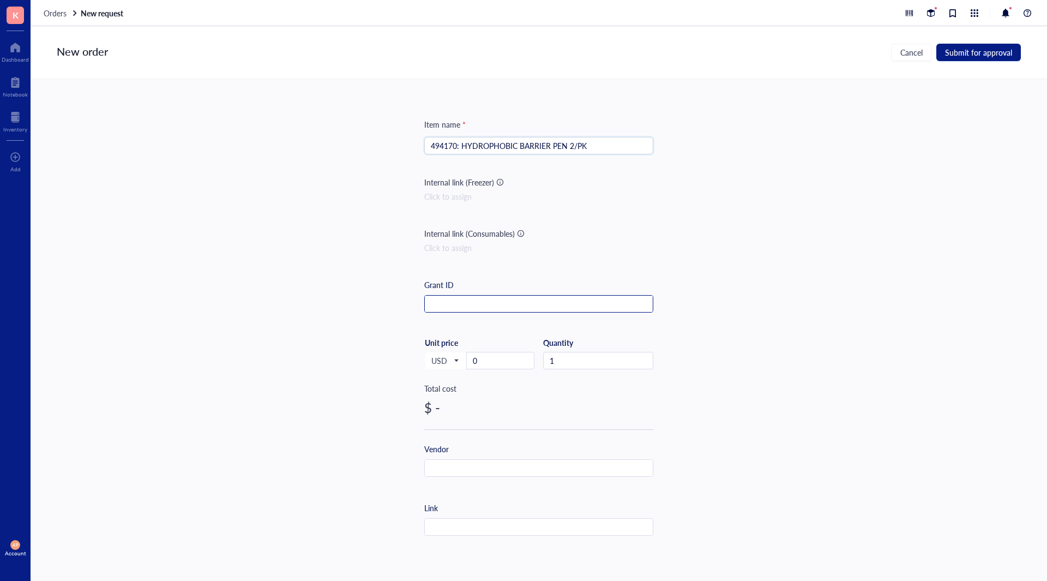
type input "494170: HYDROPHOBIC BARRIER PEN 2/PK"
click at [552, 303] on input "text" at bounding box center [539, 304] width 228 height 17
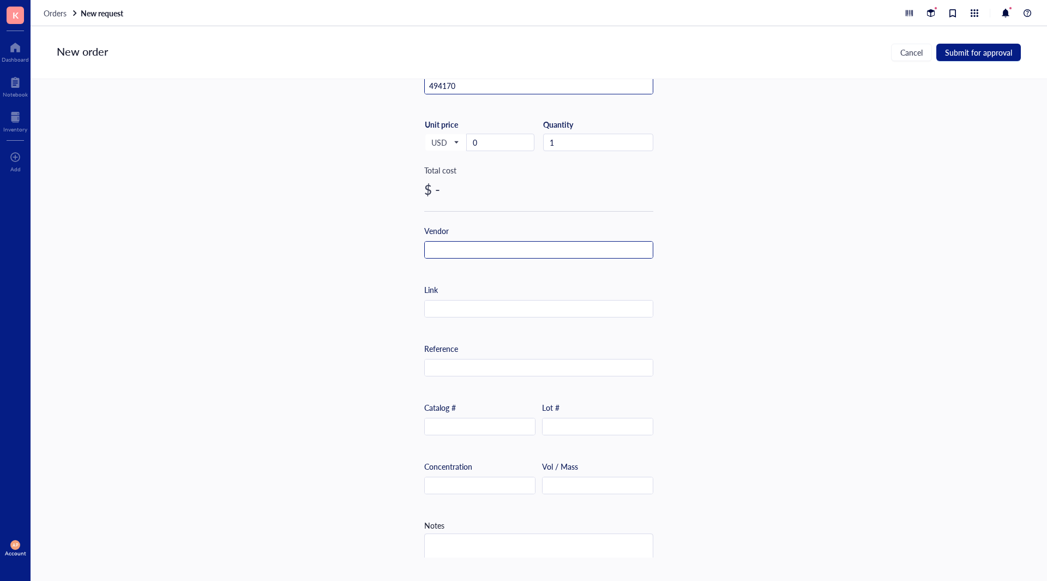
type input "494170"
click at [481, 248] on input "text" at bounding box center [539, 250] width 228 height 17
drag, startPoint x: 510, startPoint y: 154, endPoint x: 502, endPoint y: 145, distance: 12.0
click at [509, 154] on div "USD Unit price 0" at bounding box center [479, 141] width 110 height 45
drag, startPoint x: 502, startPoint y: 145, endPoint x: 338, endPoint y: 133, distance: 164.6
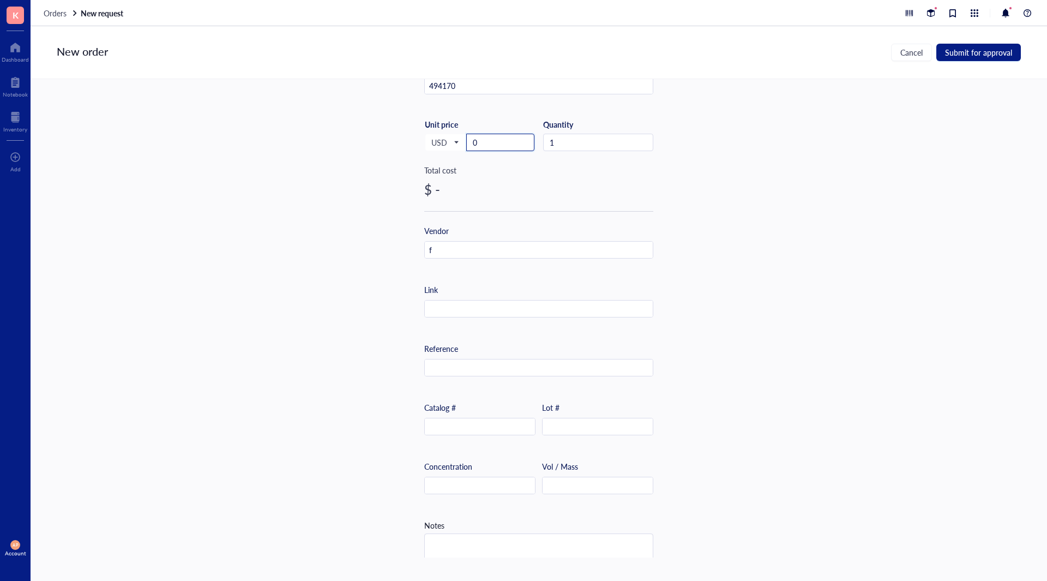
click at [338, 133] on div "Item name * 494170: HYDROPHOBIC BARRIER PEN 2/PK Internal link (Freezer) Click …" at bounding box center [539, 318] width 1017 height 478
click at [492, 141] on input "0" at bounding box center [500, 142] width 67 height 16
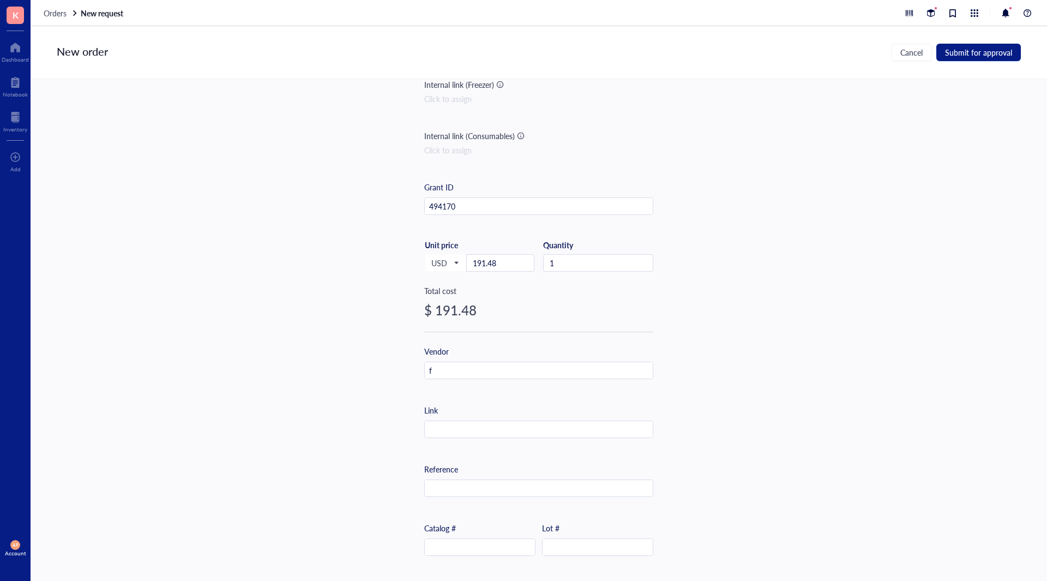
click at [534, 360] on div "Vendor f" at bounding box center [538, 362] width 229 height 34
click at [531, 371] on input "f" at bounding box center [539, 370] width 228 height 17
drag, startPoint x: 474, startPoint y: 369, endPoint x: 280, endPoint y: 369, distance: 194.1
click at [280, 370] on div "Item name * 494170: HYDROPHOBIC BARRIER PEN 2/PK Internal link (Freezer) Click …" at bounding box center [539, 318] width 1017 height 478
click at [458, 548] on input "text" at bounding box center [480, 547] width 110 height 17
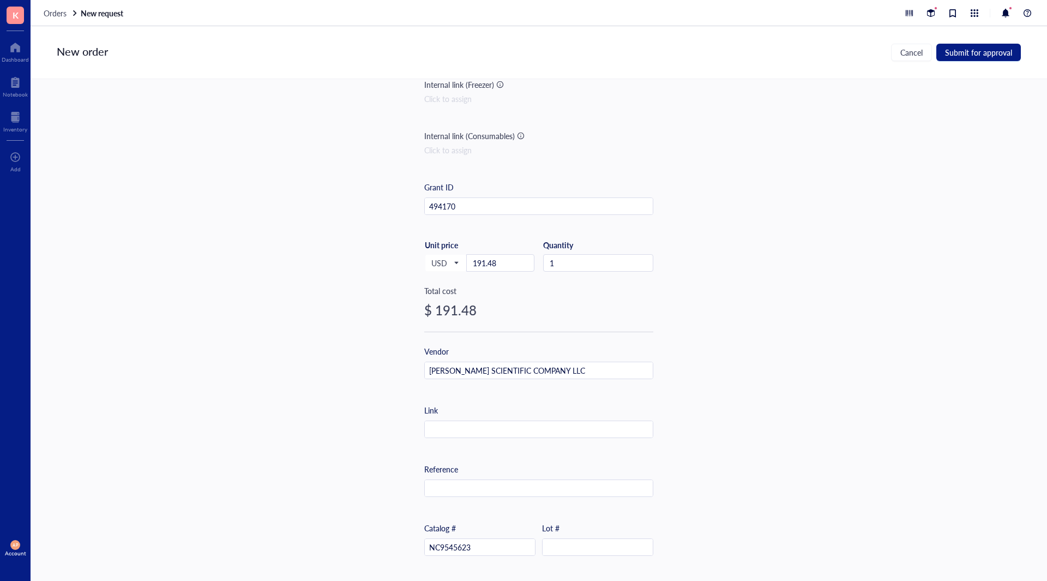
scroll to position [261, 0]
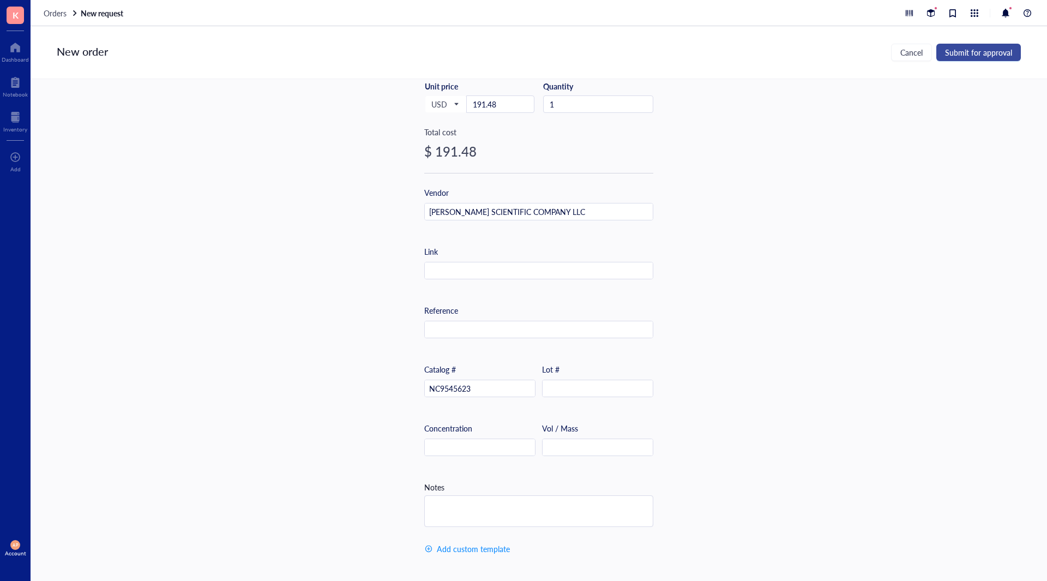
click at [979, 52] on span "Submit for approval" at bounding box center [978, 52] width 67 height 9
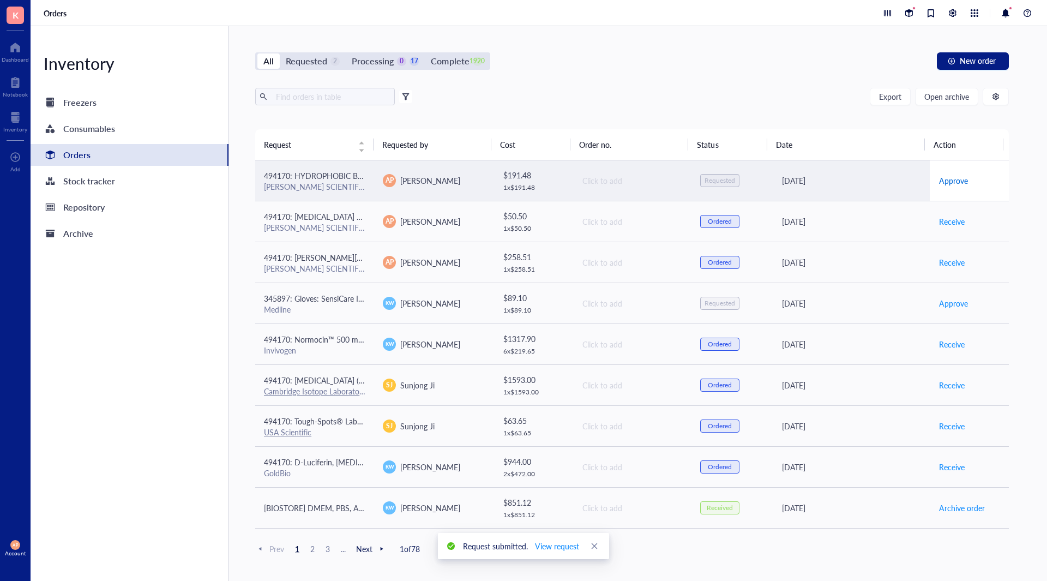
click at [951, 178] on span "Approve" at bounding box center [953, 181] width 29 height 12
click at [946, 179] on span "Place order" at bounding box center [958, 181] width 38 height 12
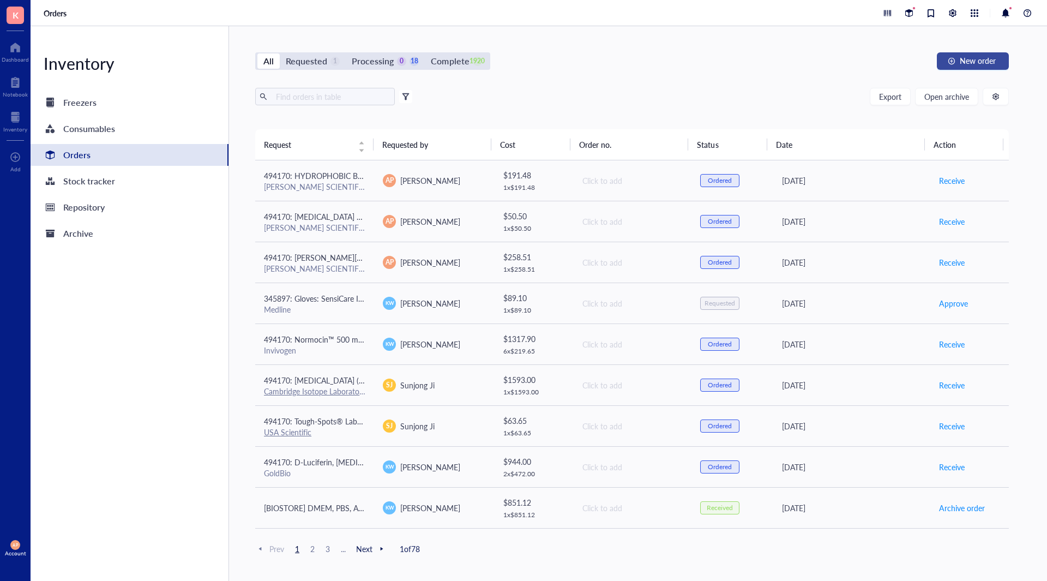
click at [953, 59] on div "button" at bounding box center [952, 61] width 8 height 8
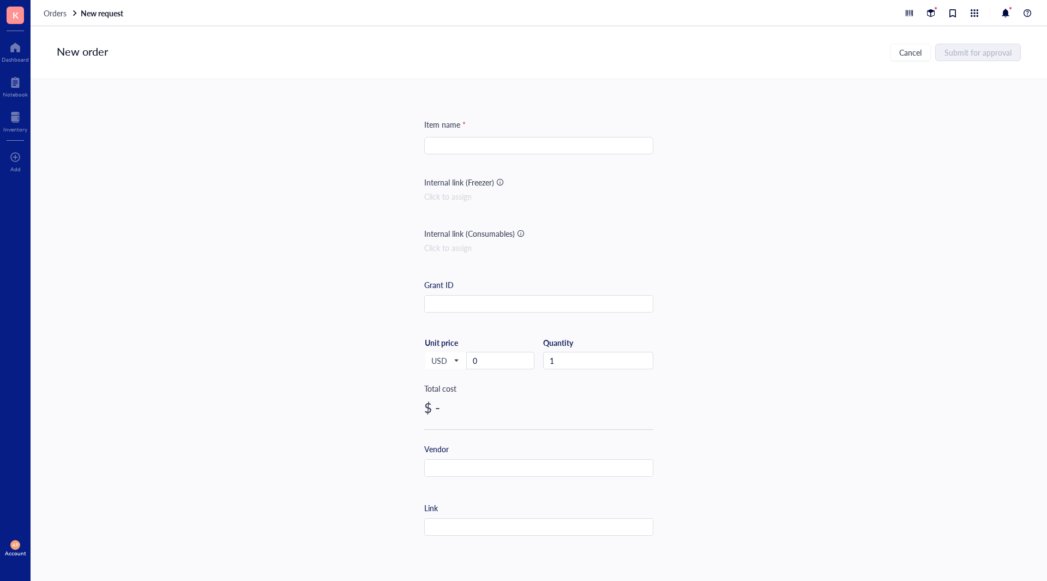
click at [431, 138] on input "search" at bounding box center [539, 145] width 216 height 16
click at [481, 141] on input "search" at bounding box center [539, 145] width 216 height 16
paste input "HISTOGEL 10ML VIAL 12/CS"
type input "HISTOGEL 10ML VIAL 12/CS"
click at [465, 304] on input "text" at bounding box center [539, 304] width 228 height 17
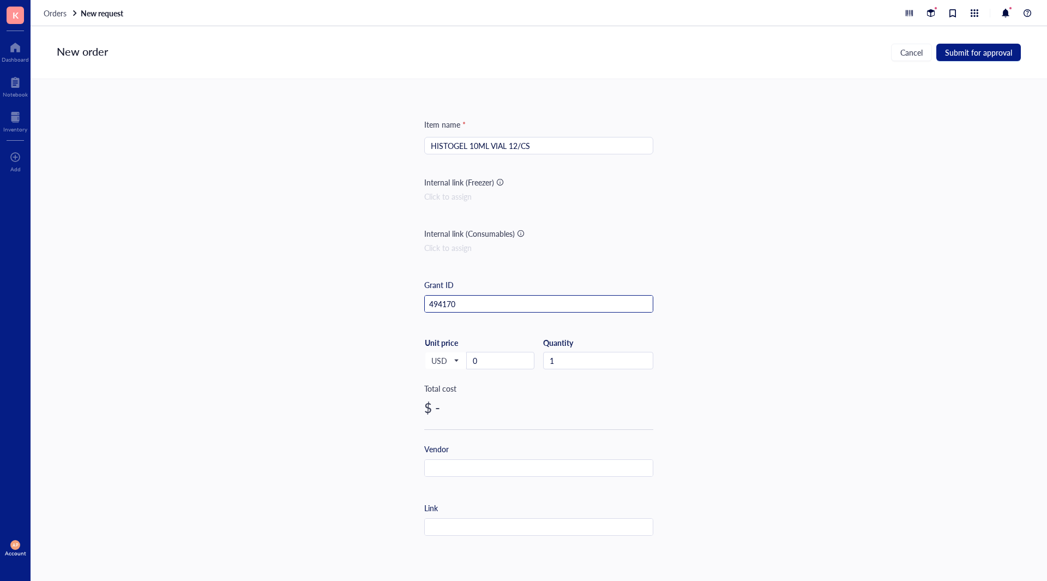
type input "494170"
click at [431, 148] on input "HISTOGEL 10ML VIAL 12/CS" at bounding box center [539, 145] width 216 height 16
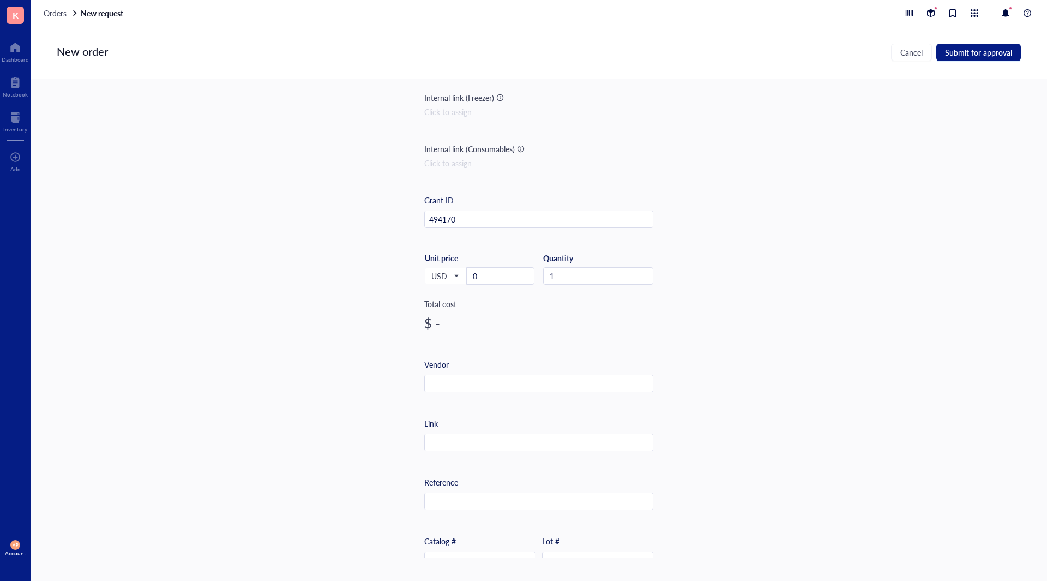
scroll to position [164, 0]
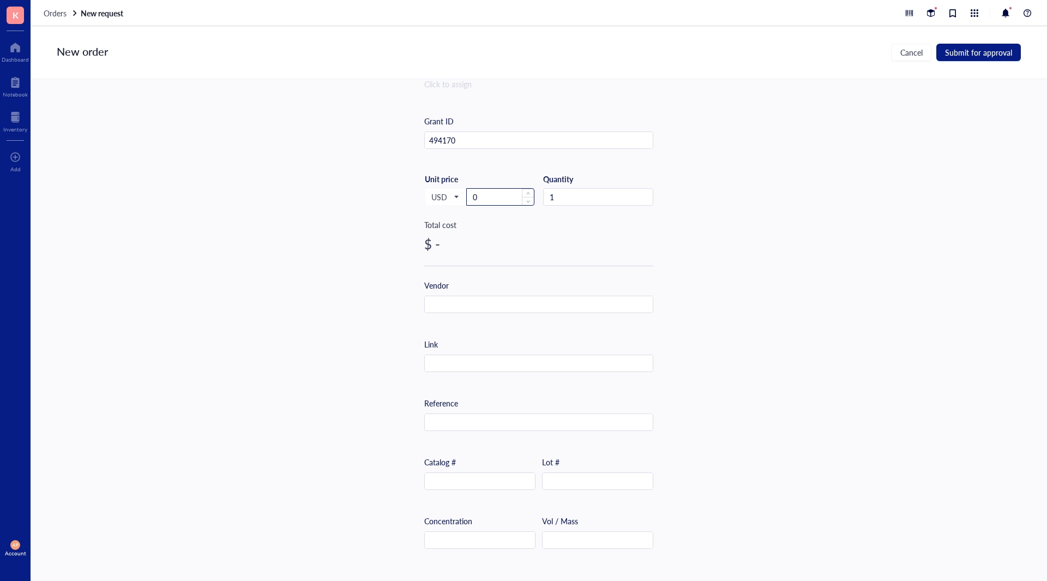
type input "494170: HISTOGEL 10ML VIAL 12/CS"
click at [491, 199] on input "0" at bounding box center [500, 197] width 67 height 16
drag, startPoint x: 479, startPoint y: 193, endPoint x: 417, endPoint y: 200, distance: 62.0
click at [418, 201] on div "Item name * 494170: HISTOGEL 10ML VIAL 12/CS Internal link (Freezer) Click to a…" at bounding box center [539, 318] width 1017 height 478
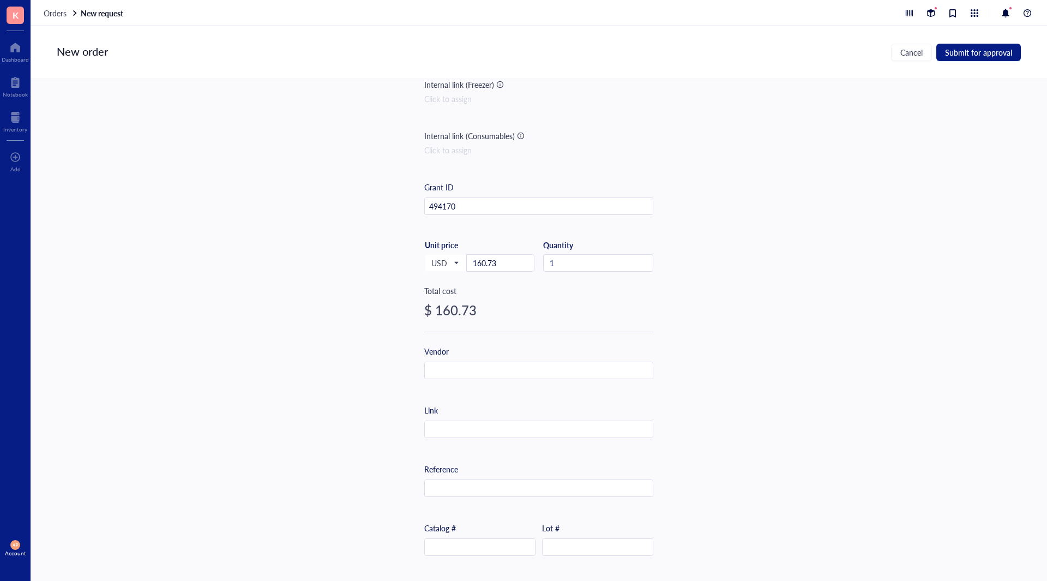
click at [404, 360] on div "Item name * 494170: HISTOGEL 10ML VIAL 12/CS Internal link (Freezer) Click to a…" at bounding box center [539, 318] width 1017 height 478
click at [576, 366] on input "text" at bounding box center [539, 370] width 228 height 17
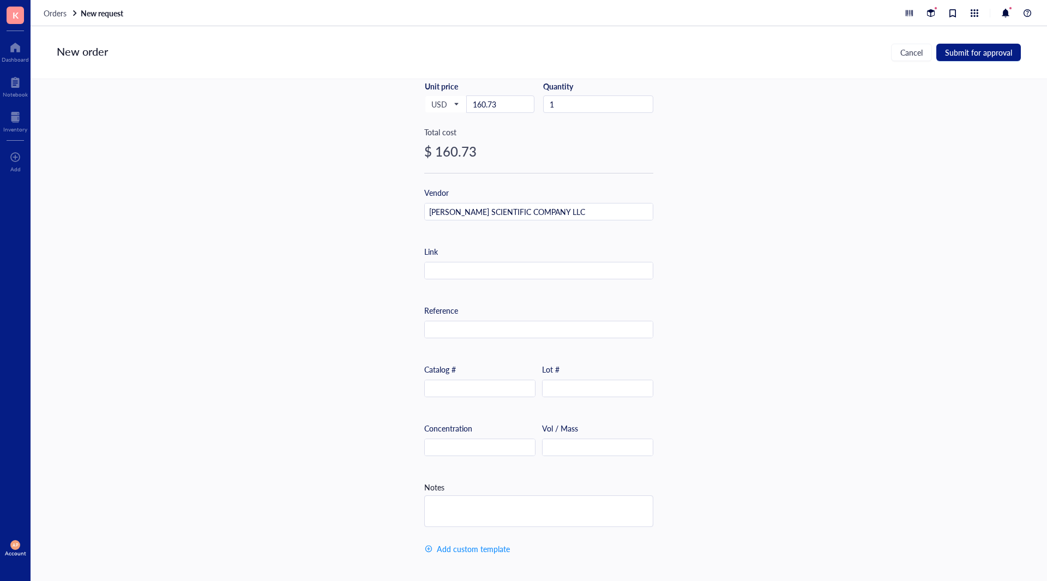
scroll to position [261, 0]
click at [459, 383] on input "text" at bounding box center [480, 388] width 110 height 17
click at [959, 57] on span "Submit for approval" at bounding box center [978, 52] width 67 height 9
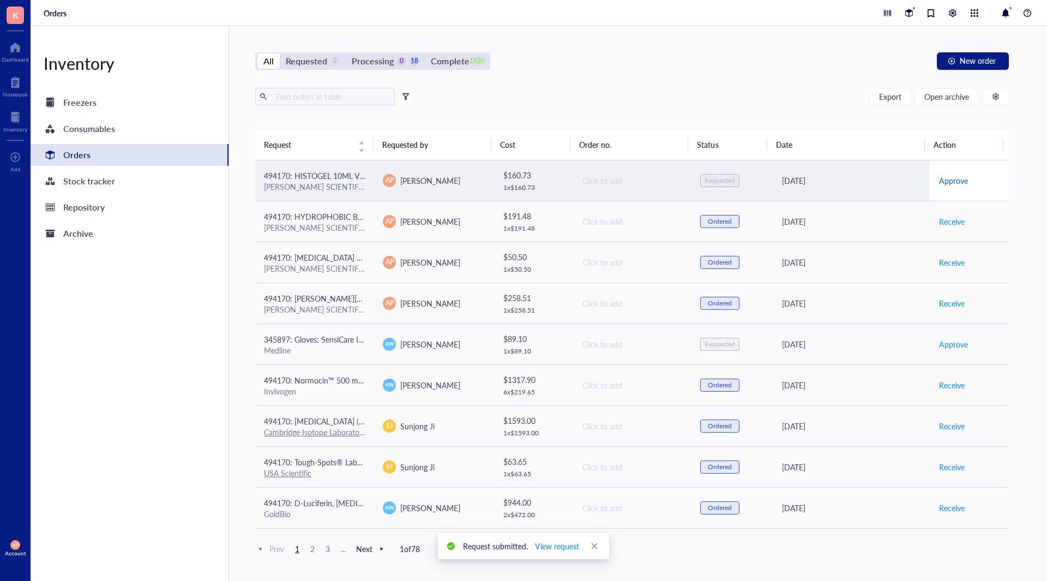
click at [948, 178] on span "Approve" at bounding box center [953, 181] width 29 height 12
click at [946, 177] on span "Place order" at bounding box center [958, 181] width 38 height 12
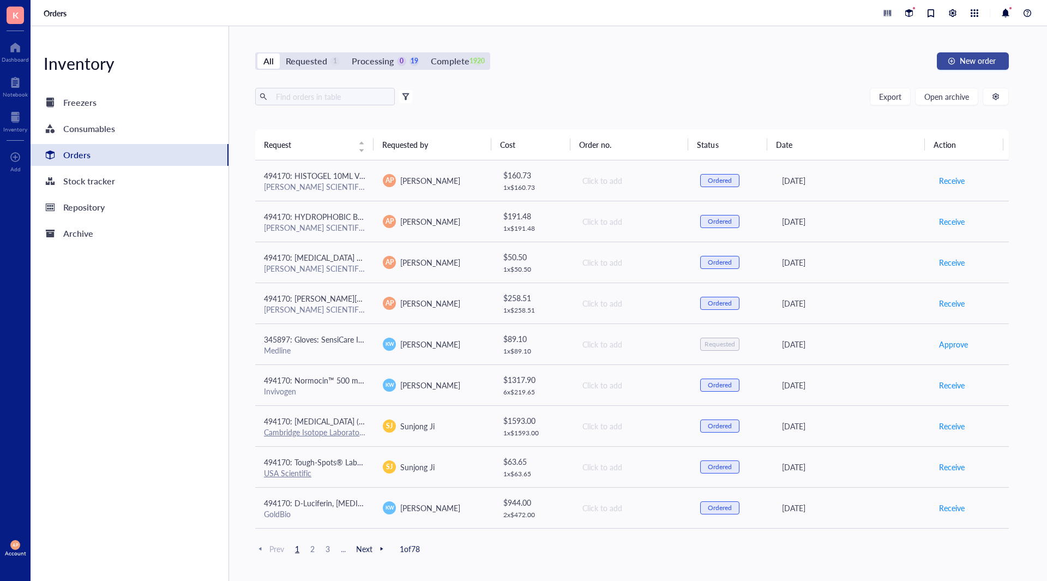
click at [967, 62] on span "New order" at bounding box center [978, 60] width 36 height 9
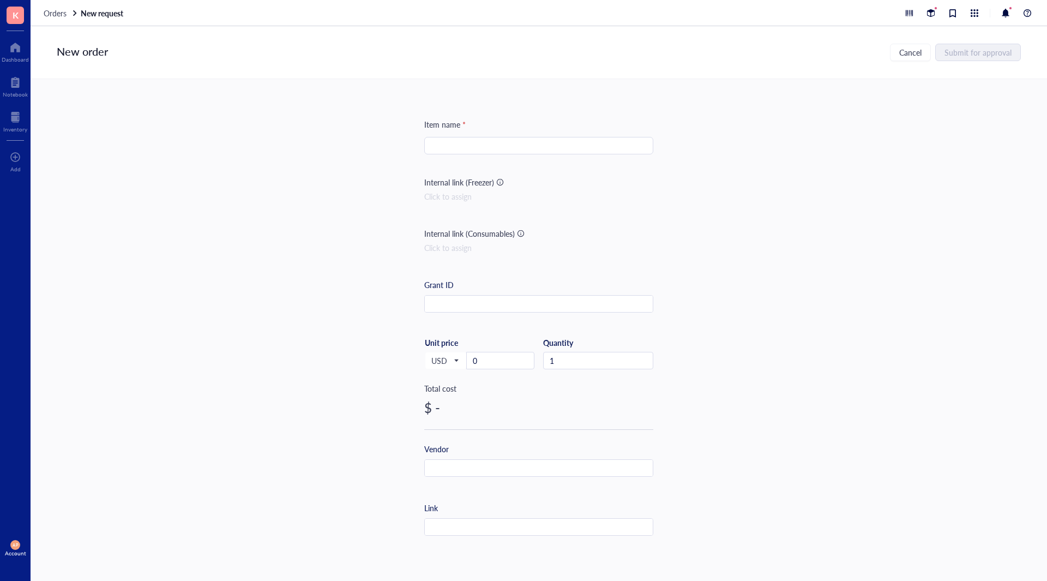
click at [455, 148] on input "search" at bounding box center [539, 145] width 216 height 16
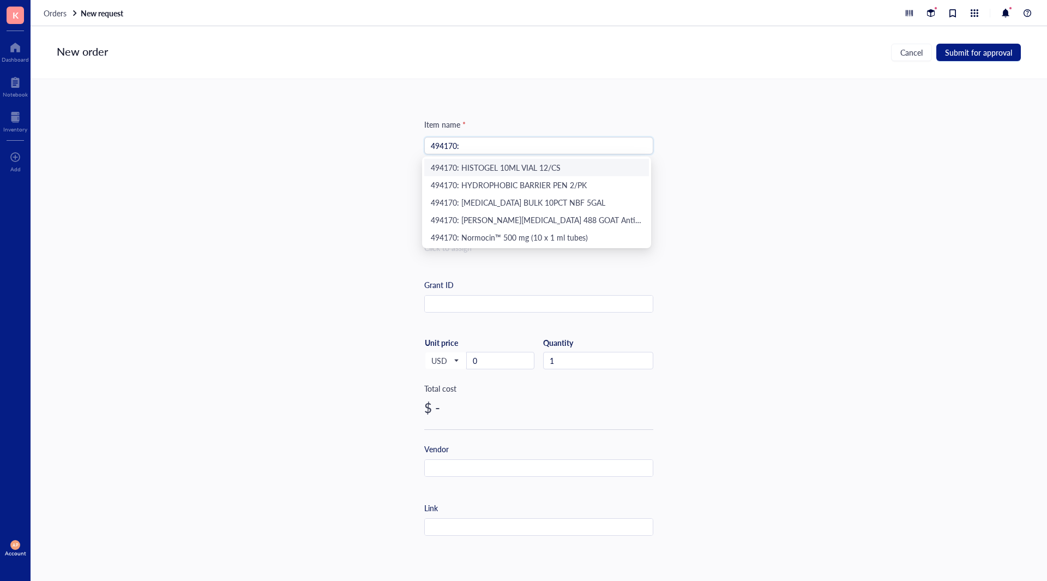
paste input "TISSUE PTH IV CASS GRN 1000/CS"
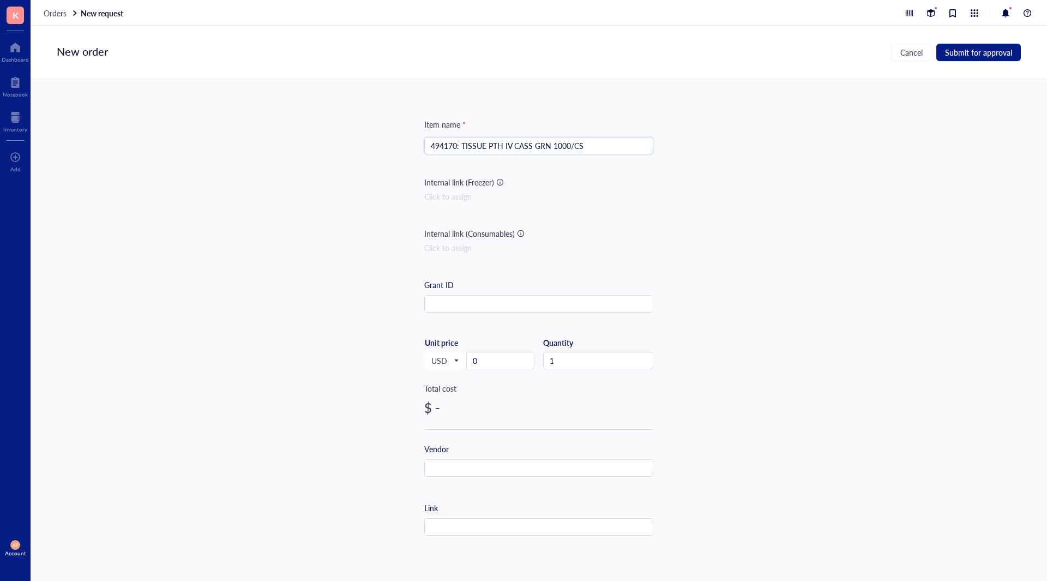
type input "494170: TISSUE PTH IV CASS GRN 1000/CS"
drag, startPoint x: 340, startPoint y: 254, endPoint x: 514, endPoint y: 222, distance: 176.9
click at [340, 254] on div "Item name * 494170: TISSUE PTH IV CASS GRN 1000/CS 494170: TISSUE PTH IV CASS G…" at bounding box center [539, 318] width 1017 height 478
click at [472, 309] on input "text" at bounding box center [539, 304] width 228 height 17
type input "494170"
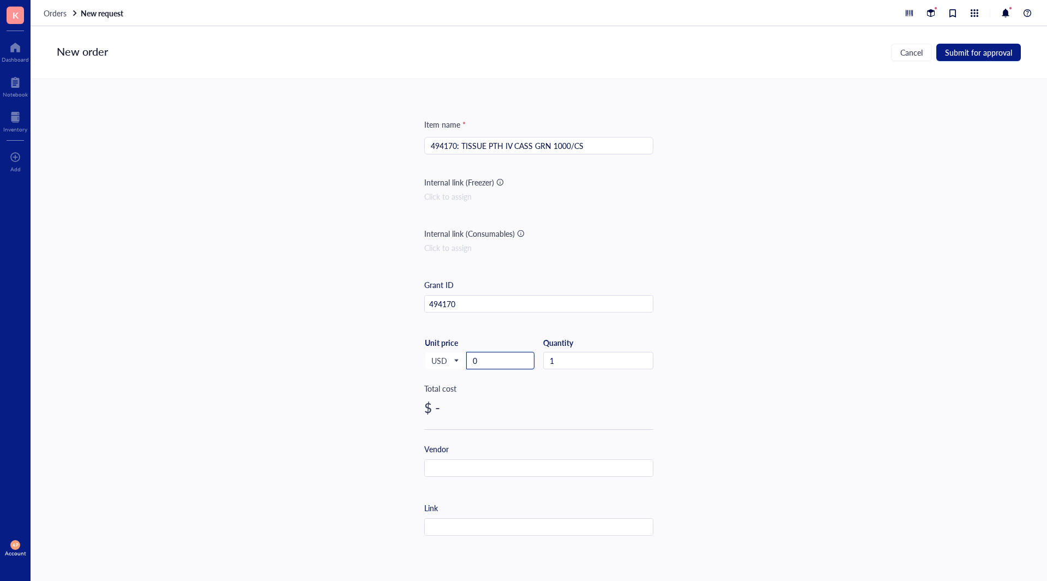
drag, startPoint x: 479, startPoint y: 362, endPoint x: 376, endPoint y: 377, distance: 104.2
click at [412, 368] on div "Item name * 494170: TISSUE PTH IV CASS GRN 1000/CS Internal link (Freezer) Clic…" at bounding box center [539, 318] width 1017 height 478
click at [555, 473] on input "text" at bounding box center [539, 468] width 228 height 17
click at [494, 477] on div "Vendor" at bounding box center [538, 468] width 229 height 51
drag, startPoint x: 490, startPoint y: 471, endPoint x: 471, endPoint y: 465, distance: 20.2
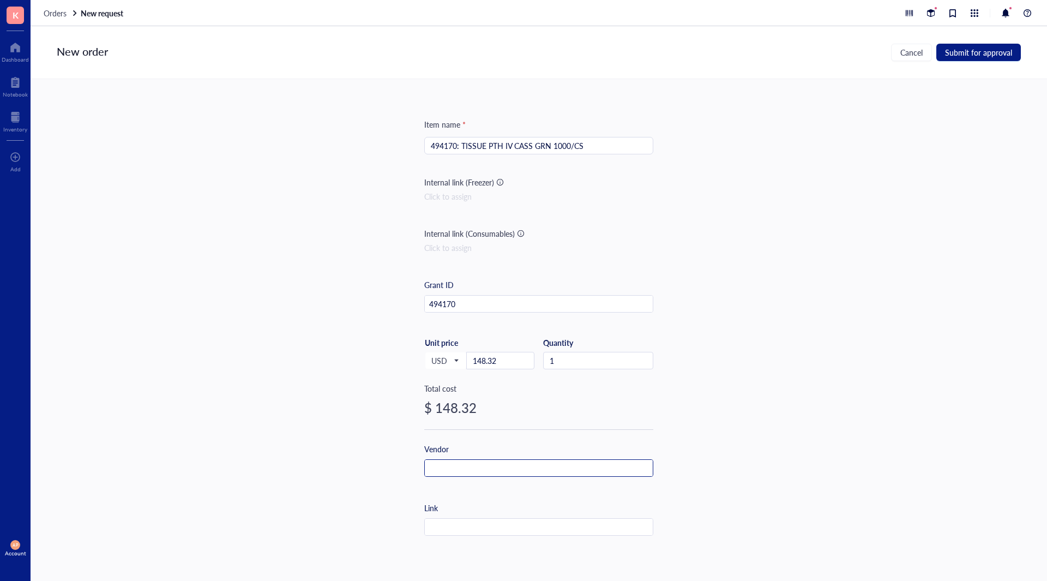
click at [489, 468] on input "text" at bounding box center [539, 468] width 228 height 17
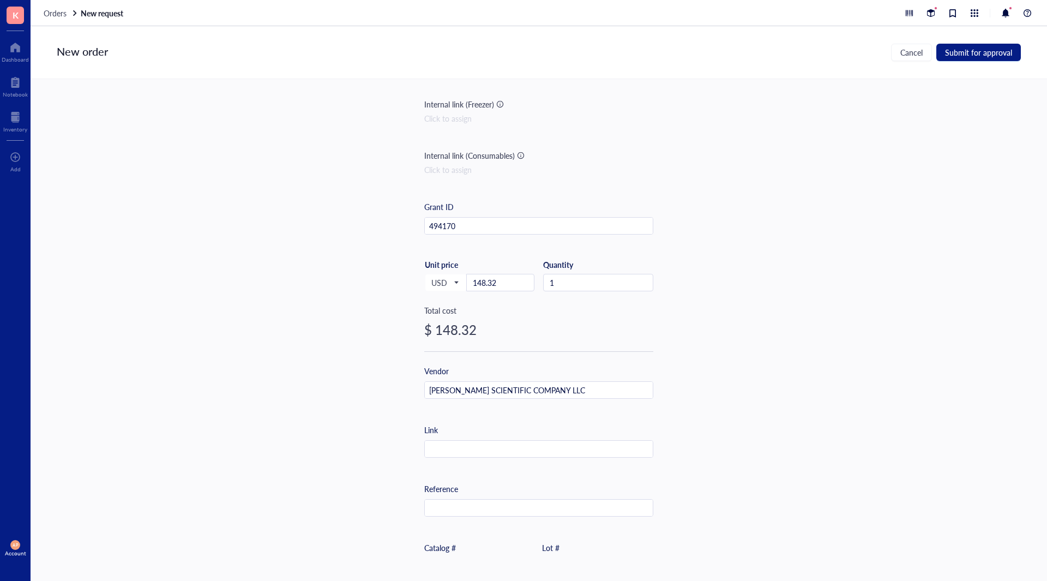
scroll to position [218, 0]
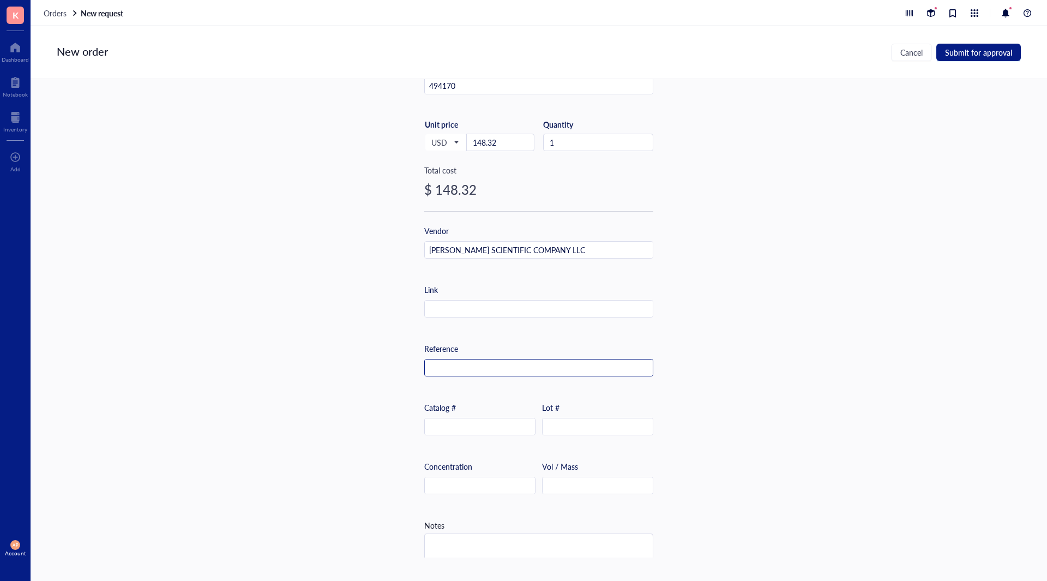
click at [524, 371] on input "text" at bounding box center [539, 367] width 228 height 17
click at [489, 426] on input "text" at bounding box center [480, 426] width 110 height 17
click at [464, 426] on input "text" at bounding box center [480, 426] width 110 height 17
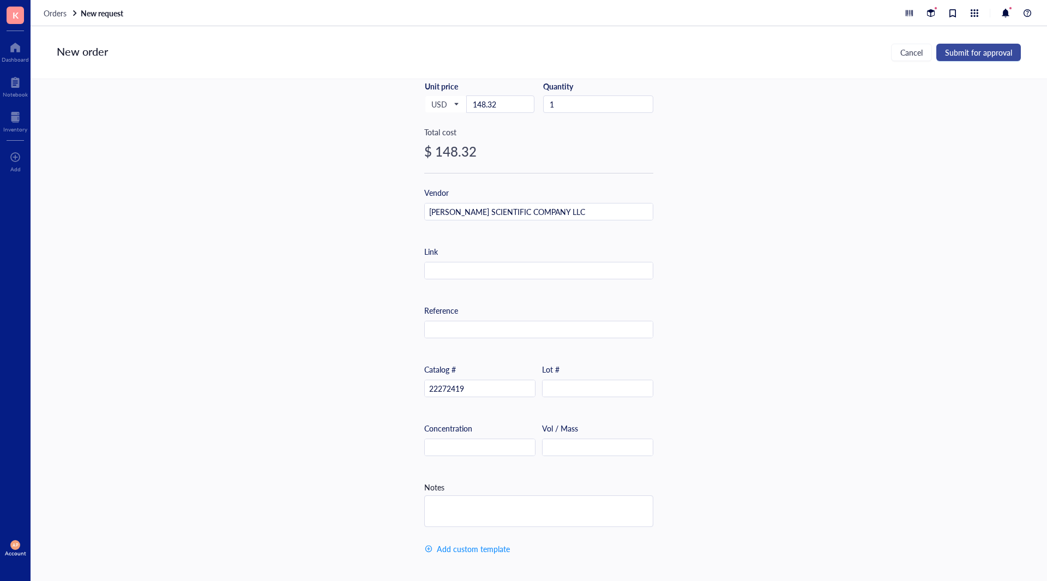
click at [981, 51] on span "Submit for approval" at bounding box center [978, 52] width 67 height 9
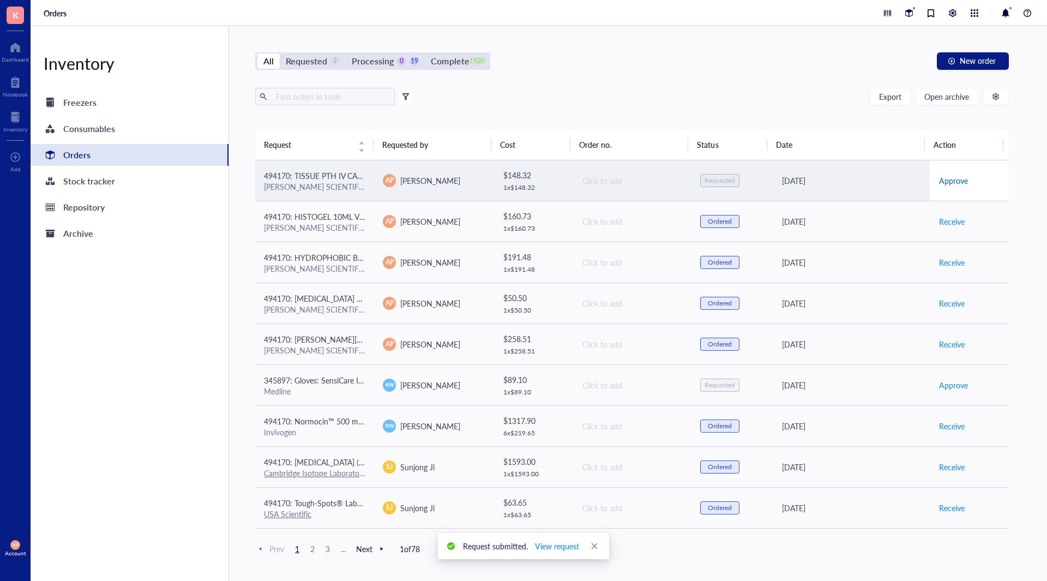
click at [945, 182] on span "Approve" at bounding box center [953, 181] width 29 height 12
click at [945, 182] on span "Place order" at bounding box center [958, 181] width 38 height 12
